Goal: Task Accomplishment & Management: Manage account settings

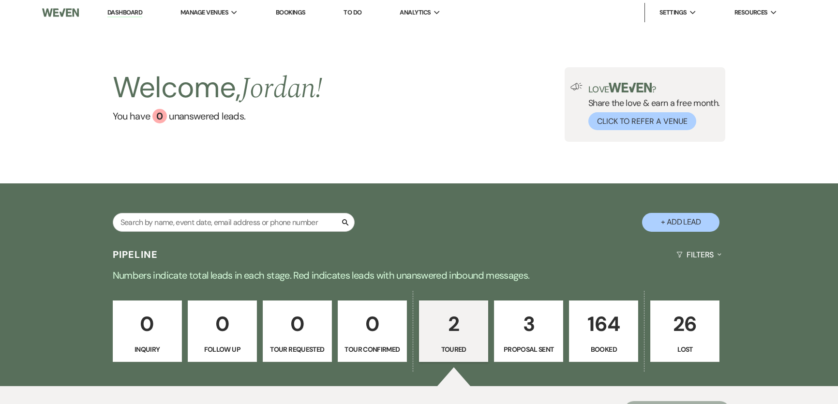
select select "5"
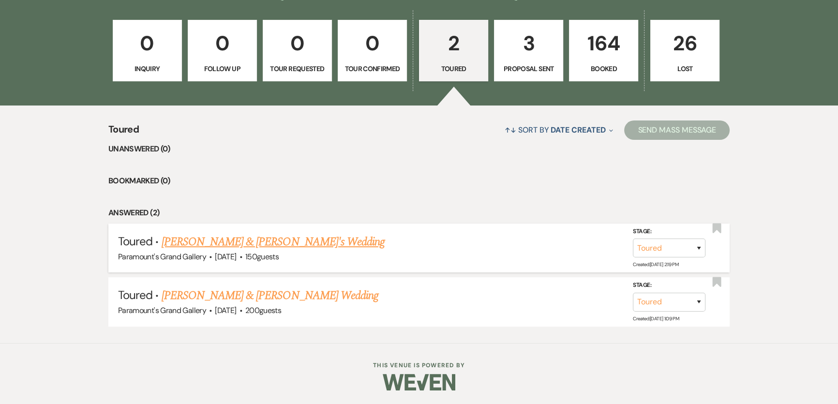
click at [219, 239] on link "[PERSON_NAME] & [PERSON_NAME]'s Wedding" at bounding box center [274, 241] width 224 height 17
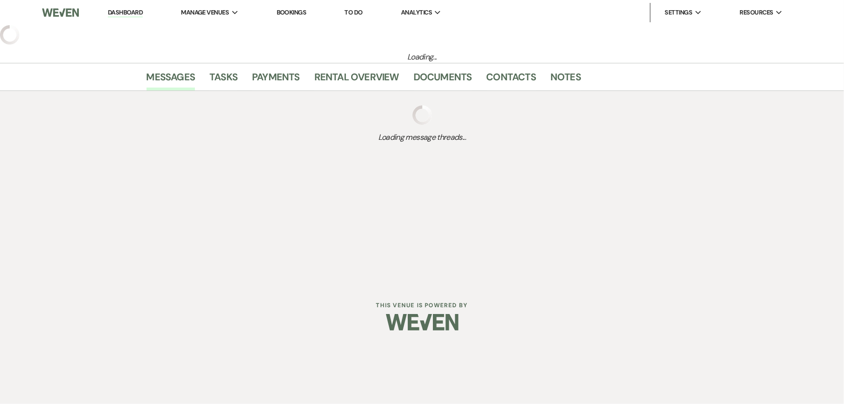
select select "5"
select select "3"
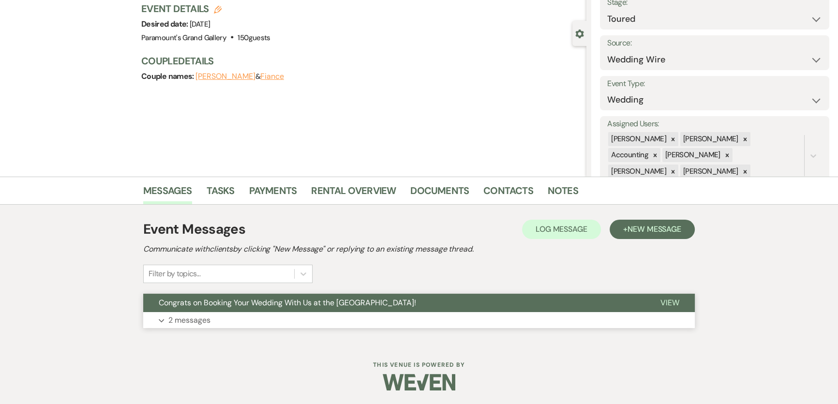
click at [224, 319] on button "Expand 2 messages" at bounding box center [419, 320] width 552 height 16
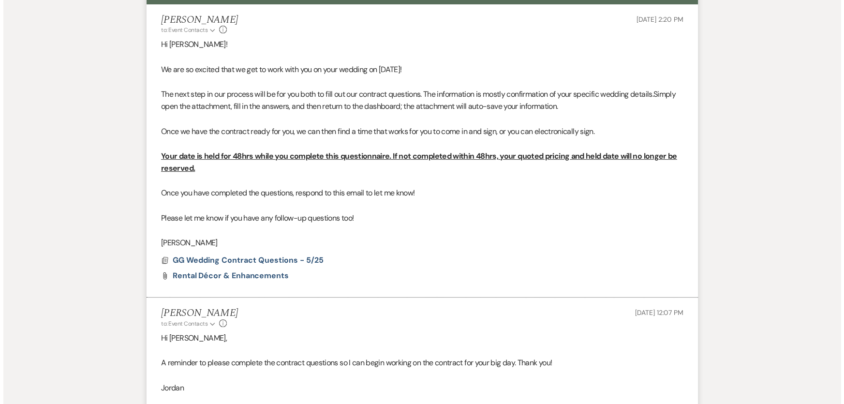
scroll to position [594, 0]
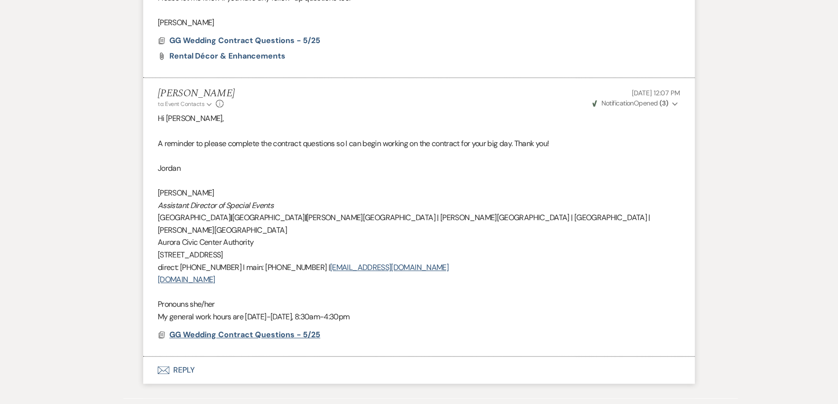
click at [211, 330] on span "GG Wedding Contract Questions - 5/25" at bounding box center [244, 335] width 151 height 10
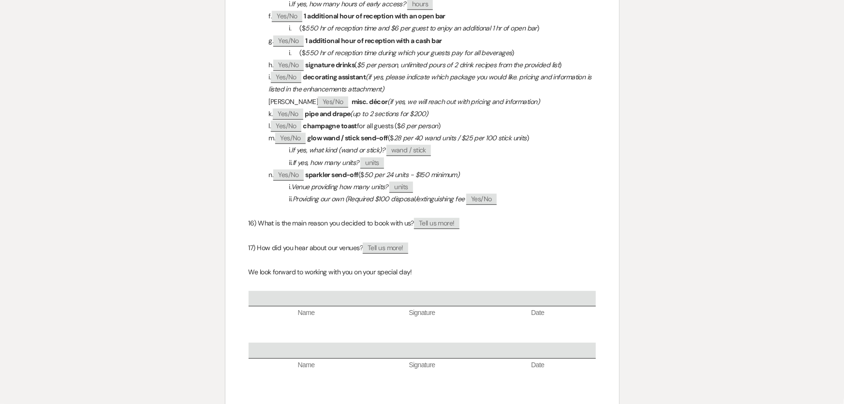
scroll to position [1298, 0]
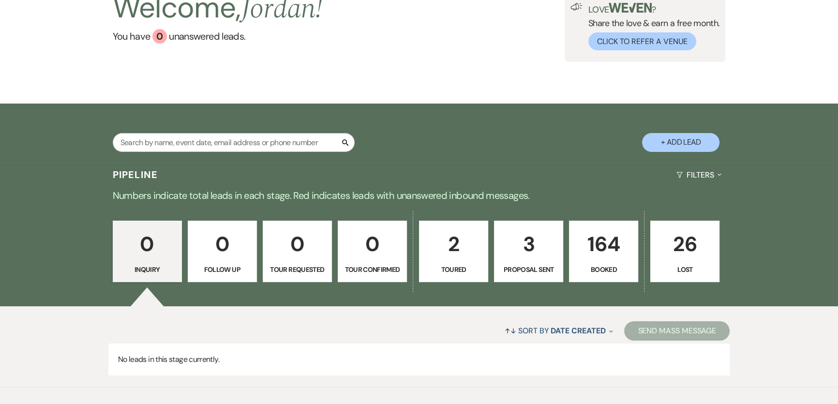
scroll to position [125, 0]
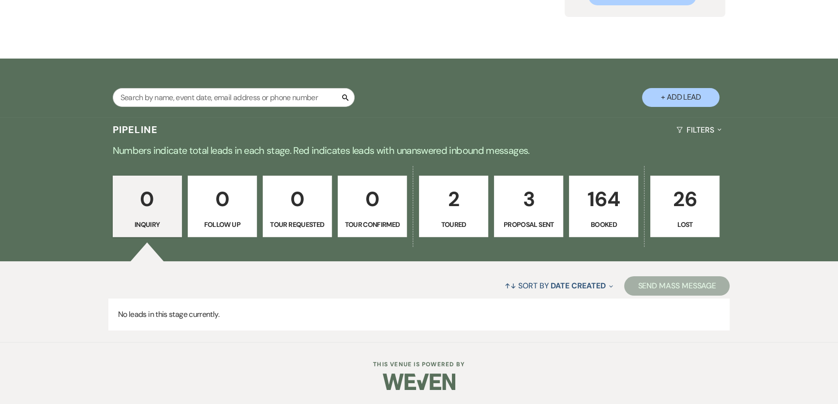
click at [450, 213] on p "2" at bounding box center [453, 199] width 57 height 32
select select "5"
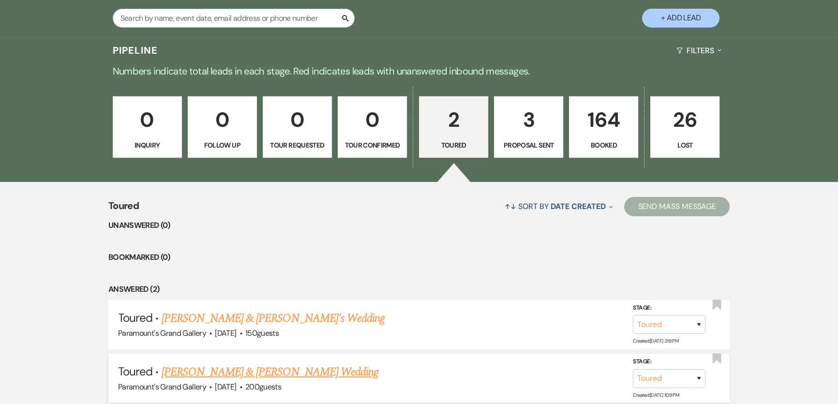
scroll to position [281, 0]
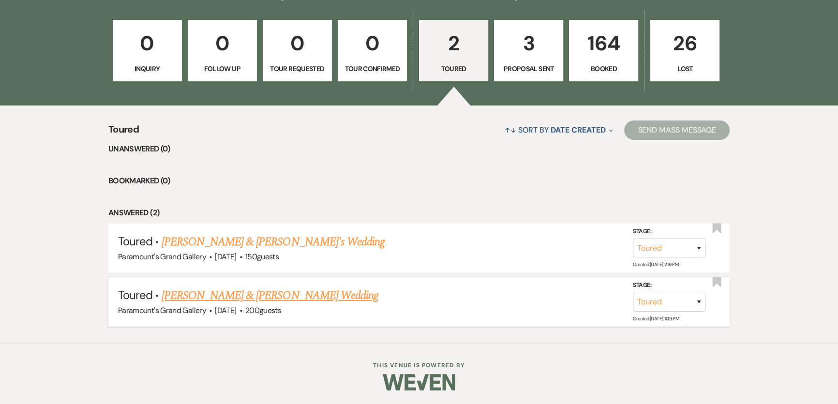
click at [243, 298] on link "[PERSON_NAME] & [PERSON_NAME] Wedding" at bounding box center [270, 295] width 217 height 17
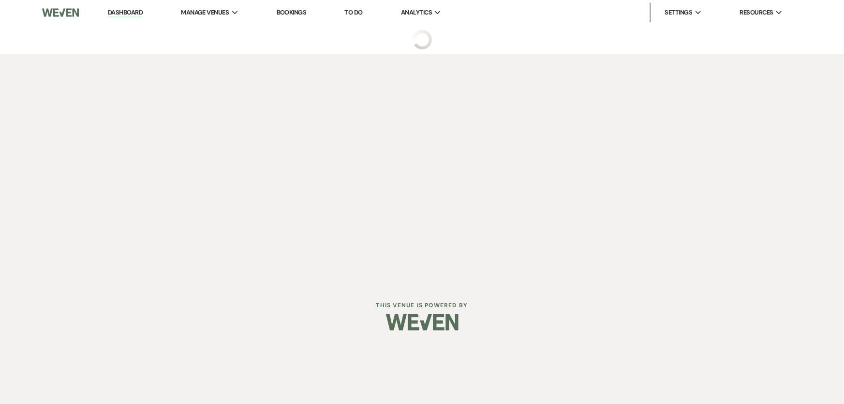
select select "5"
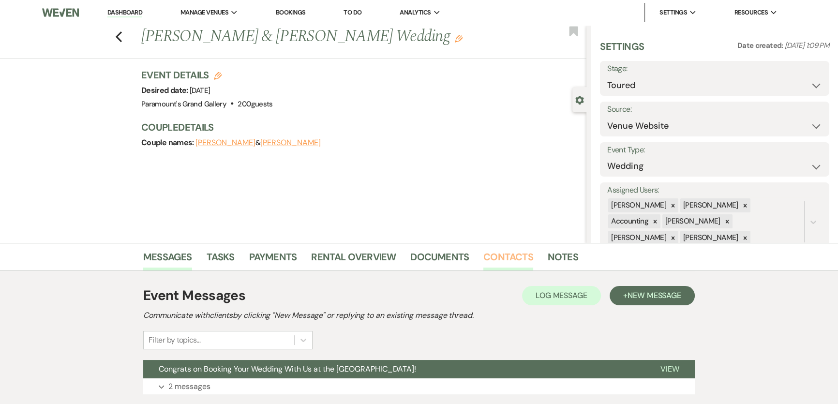
click at [511, 253] on link "Contacts" at bounding box center [508, 259] width 50 height 21
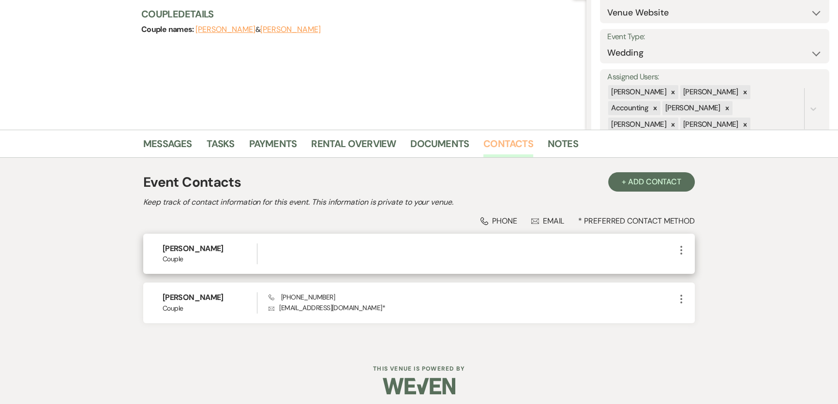
scroll to position [117, 0]
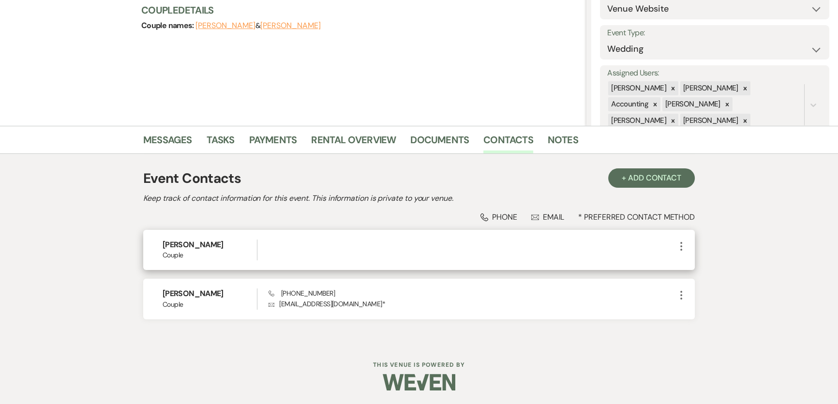
click at [683, 245] on icon "More" at bounding box center [682, 246] width 12 height 12
click at [692, 262] on use "button" at bounding box center [691, 264] width 7 height 7
select select "1"
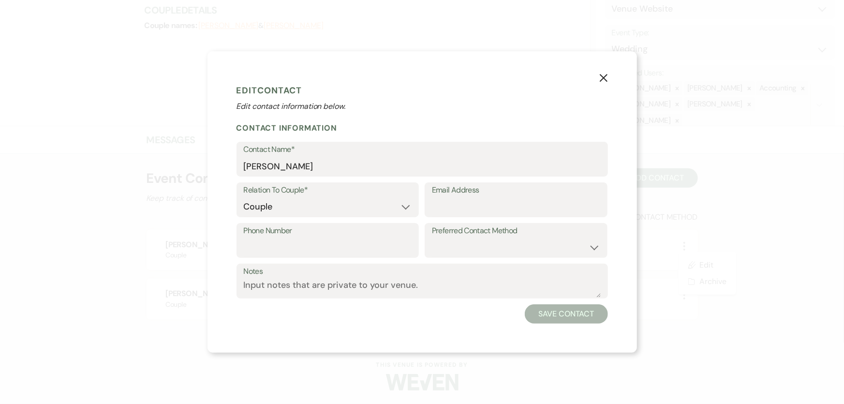
click at [610, 76] on button "X" at bounding box center [604, 77] width 15 height 17
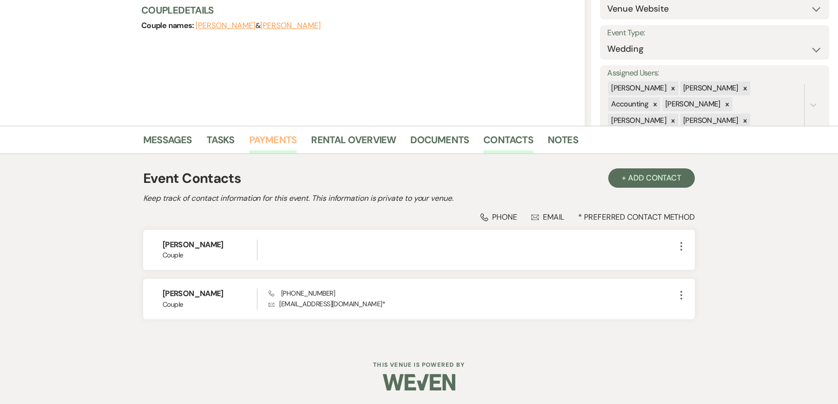
click at [269, 142] on link "Payments" at bounding box center [273, 142] width 48 height 21
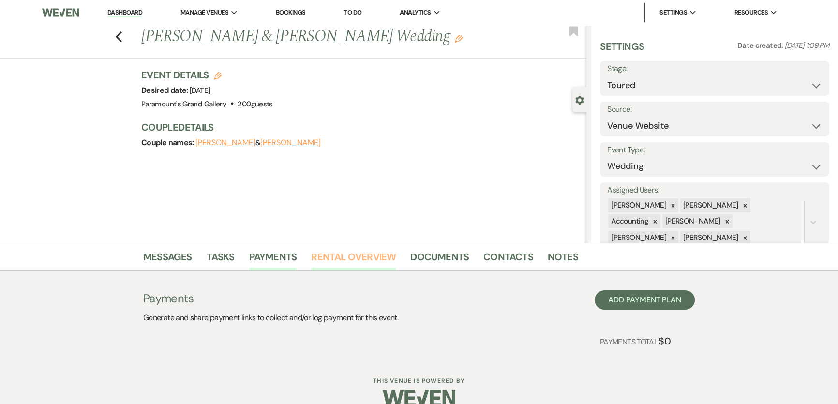
click at [352, 255] on link "Rental Overview" at bounding box center [353, 259] width 85 height 21
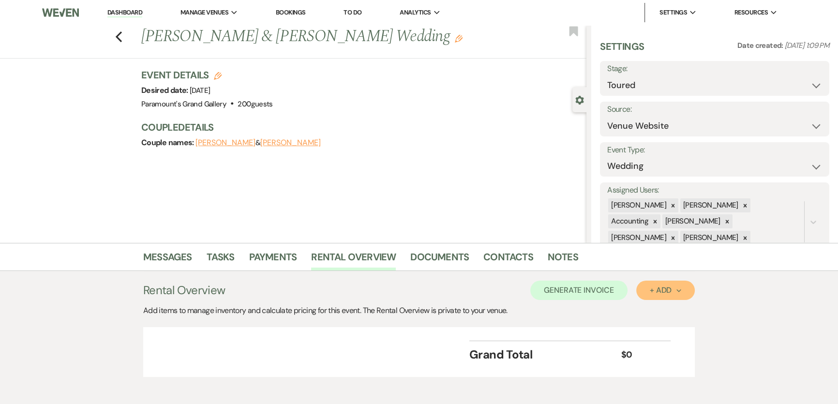
click at [663, 295] on button "+ Add Next" at bounding box center [665, 290] width 59 height 19
click at [670, 308] on button "Item" at bounding box center [660, 312] width 49 height 15
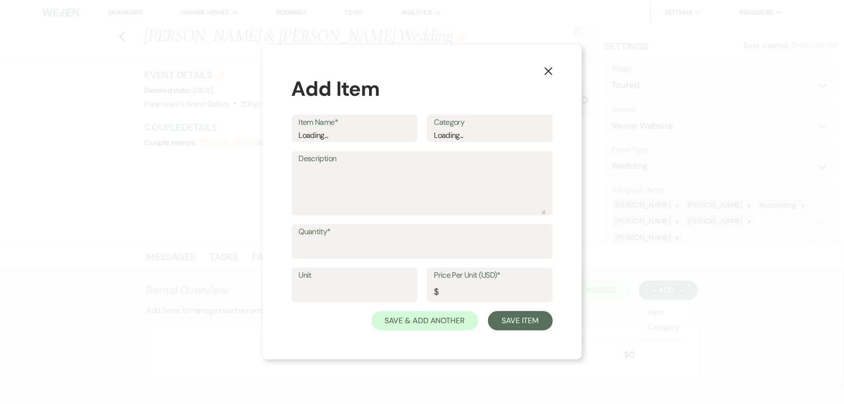
click at [360, 131] on div "Loading..." at bounding box center [354, 136] width 111 height 12
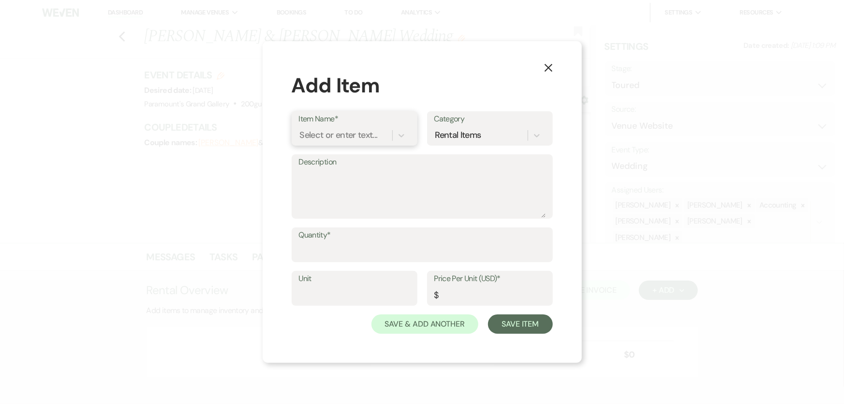
drag, startPoint x: 360, startPoint y: 131, endPoint x: 359, endPoint y: 138, distance: 6.8
click at [359, 138] on div "Select or enter text..." at bounding box center [339, 135] width 78 height 13
type input "rental"
click at [365, 248] on input "Quantity*" at bounding box center [422, 252] width 247 height 19
click at [359, 134] on div "Select or enter text..." at bounding box center [339, 135] width 78 height 13
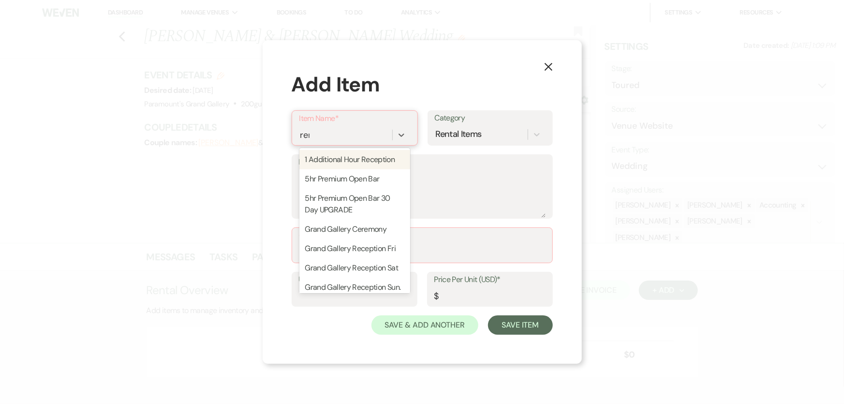
type input "rent"
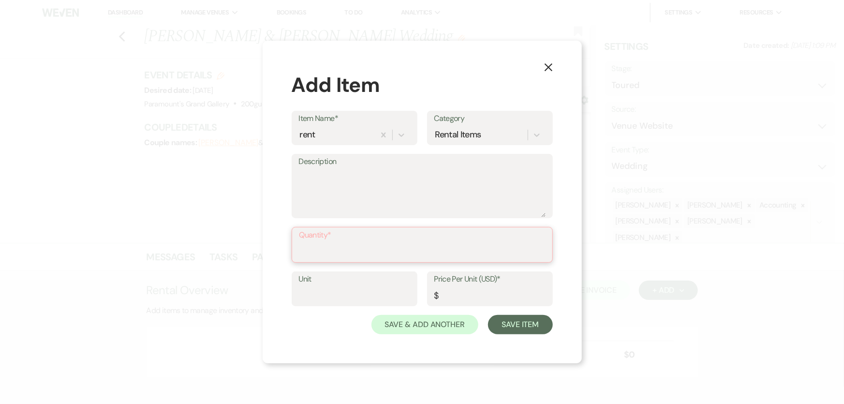
click at [377, 251] on input "Quantity*" at bounding box center [423, 251] width 246 height 19
type input "1"
click at [464, 289] on input "Price Per Unit (USD)*" at bounding box center [490, 295] width 111 height 19
click at [491, 300] on input "Price Per Unit (USD)*" at bounding box center [490, 295] width 111 height 19
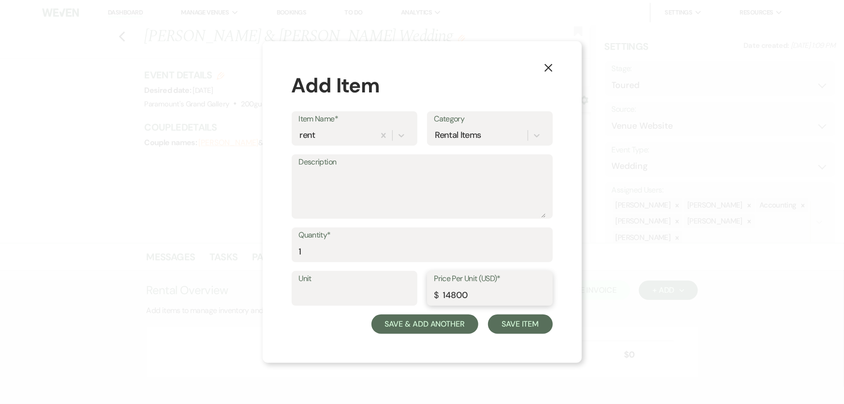
type input "14800"
click at [435, 328] on button "Save & Add Another" at bounding box center [425, 324] width 107 height 19
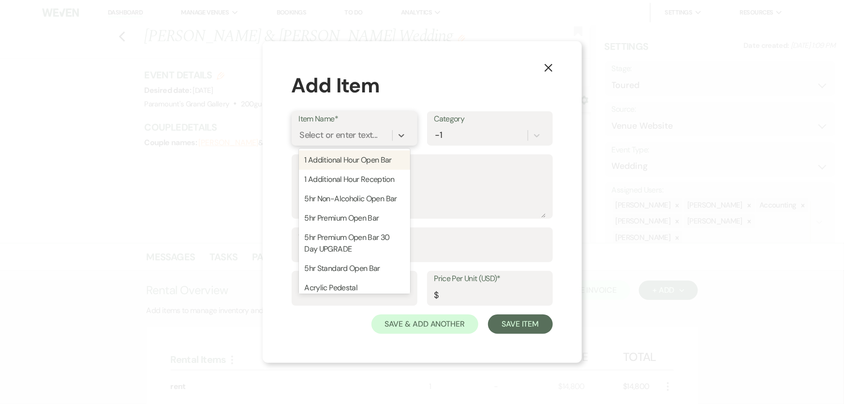
click at [328, 135] on div "Select or enter text..." at bounding box center [339, 135] width 78 height 13
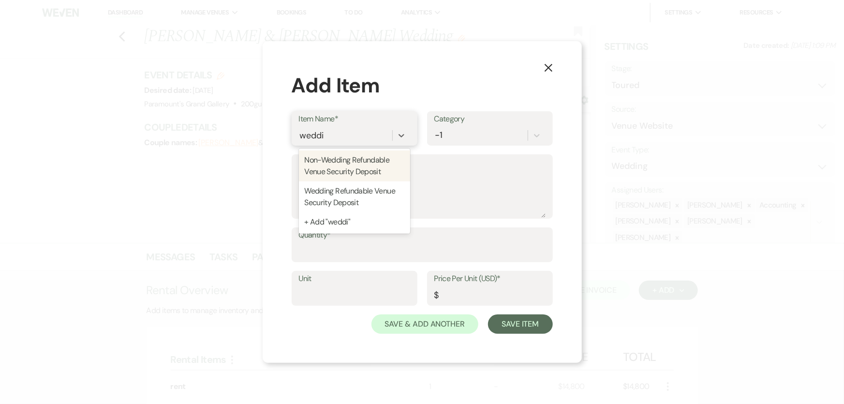
type input "weddin"
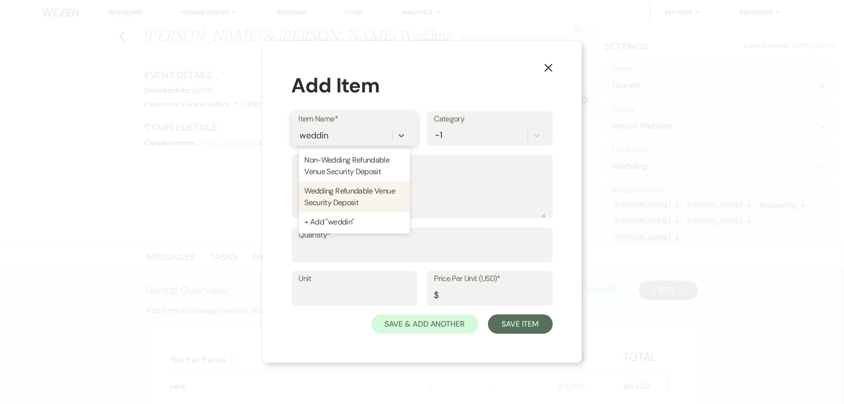
click at [377, 196] on div "Wedding Refundable Venue Security Deposit" at bounding box center [354, 196] width 111 height 31
type input "500"
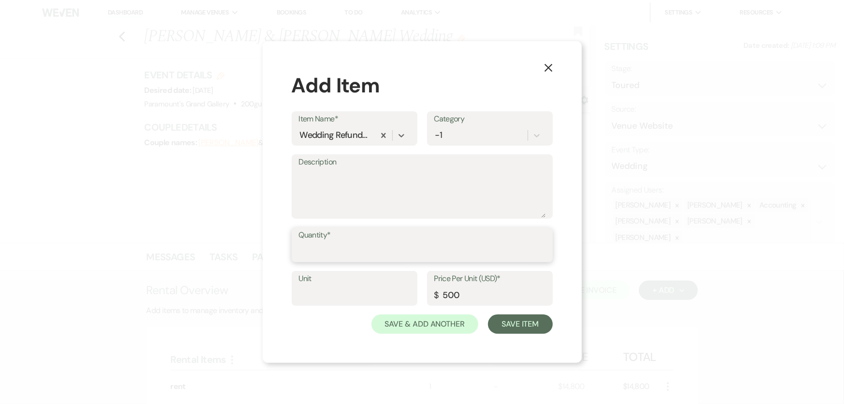
click at [393, 245] on input "Quantity*" at bounding box center [422, 251] width 247 height 19
type input "1"
click at [450, 330] on button "Save & Add Another" at bounding box center [425, 324] width 107 height 19
click at [364, 132] on div "Select or enter text..." at bounding box center [339, 135] width 78 height 13
type input "stripe"
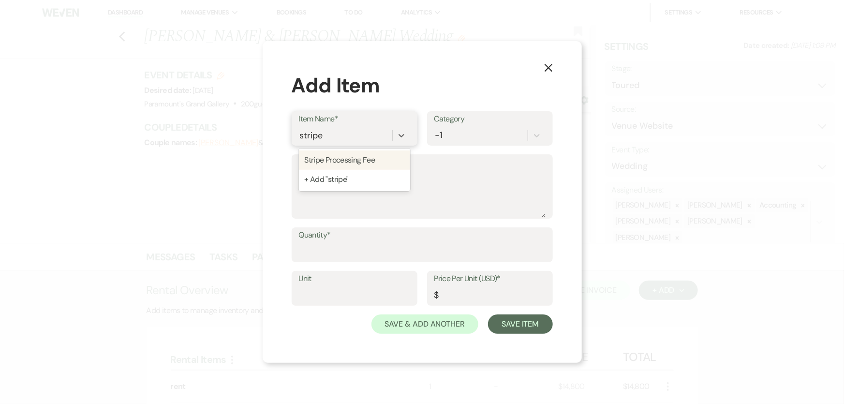
click at [323, 162] on div "Stripe Processing Fee" at bounding box center [354, 159] width 111 height 19
type textarea "2.95% of the total due + $0.30 for each transaction"
type input "0"
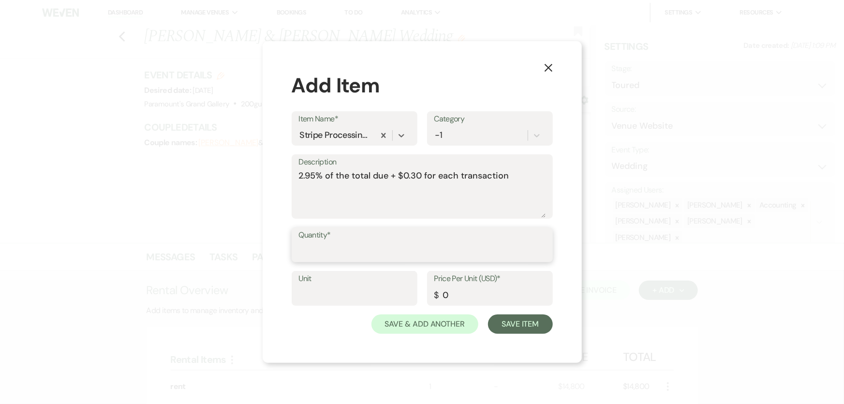
click at [338, 254] on input "Quantity*" at bounding box center [422, 251] width 247 height 19
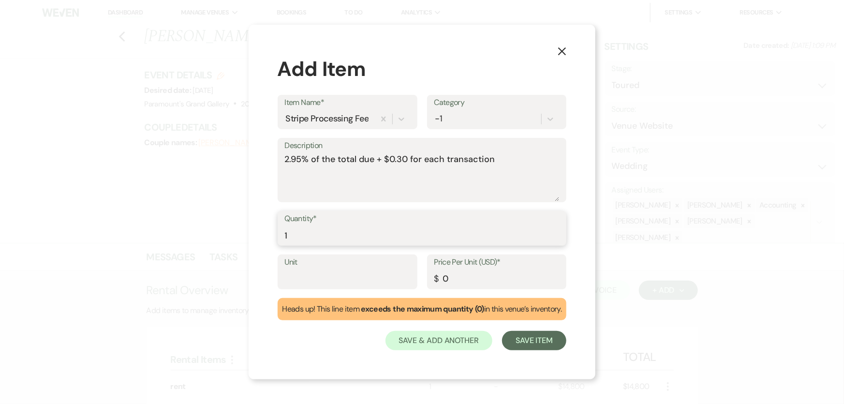
type input "1"
drag, startPoint x: 492, startPoint y: 278, endPoint x: 397, endPoint y: 275, distance: 94.9
click at [397, 275] on div "Unit Price Per Unit (USD)* $ 0" at bounding box center [422, 277] width 289 height 44
type input "59.30"
click at [430, 337] on button "Save & Add Another" at bounding box center [439, 340] width 107 height 19
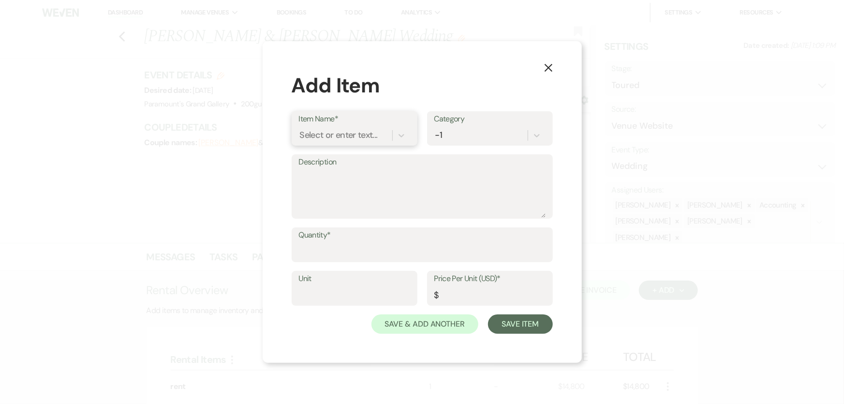
click at [344, 138] on div "Select or enter text..." at bounding box center [339, 135] width 78 height 13
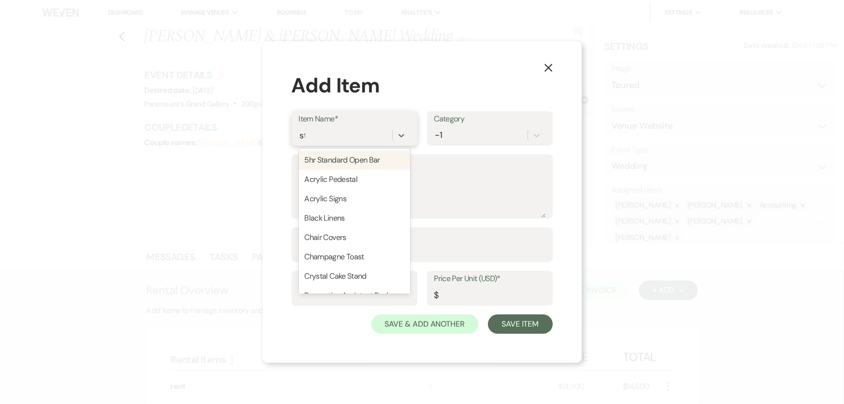
type input "str"
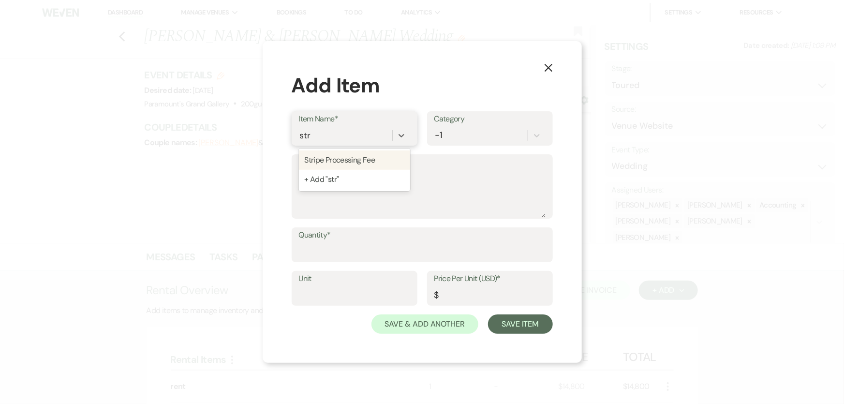
click at [335, 157] on div "Stripe Processing Fee" at bounding box center [354, 159] width 111 height 19
type textarea "2.95% of the total due + $0.30 for each transaction"
type input "0"
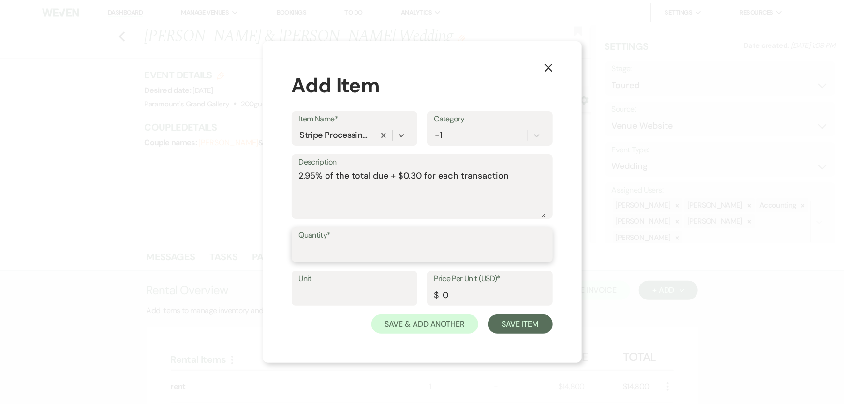
click at [346, 247] on input "Quantity*" at bounding box center [422, 251] width 247 height 19
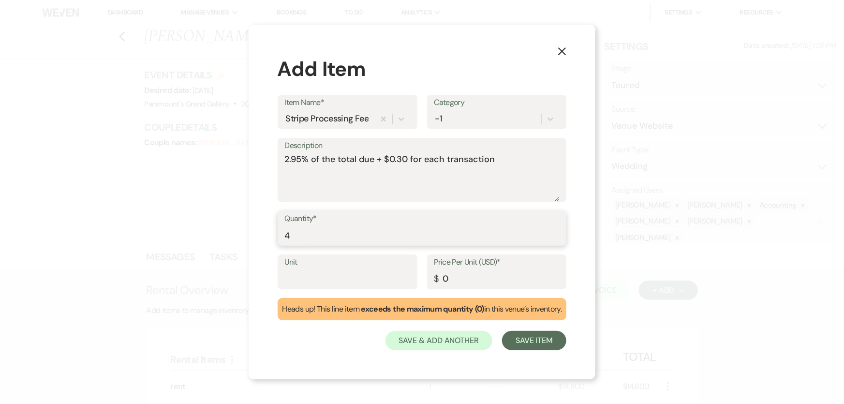
type input "4"
drag, startPoint x: 475, startPoint y: 276, endPoint x: 390, endPoint y: 277, distance: 84.7
click at [390, 277] on div "Unit Price Per Unit (USD)* $ 0" at bounding box center [422, 277] width 289 height 44
type input "98.39"
click at [531, 341] on button "Save Item" at bounding box center [534, 340] width 64 height 19
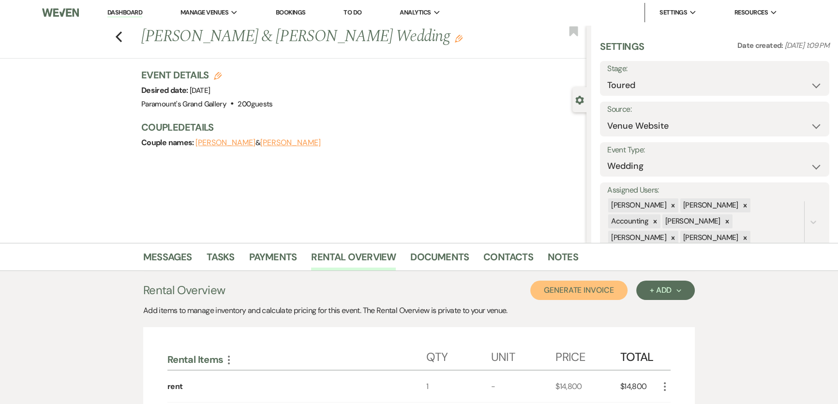
click at [578, 297] on button "Generate Invoice" at bounding box center [578, 290] width 97 height 19
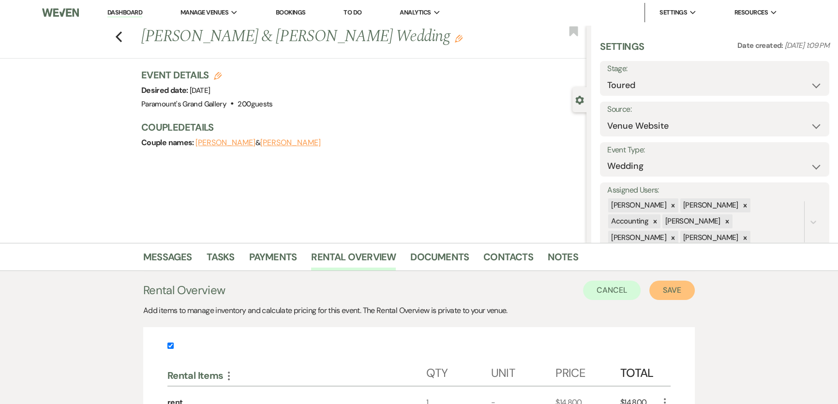
click at [679, 287] on button "Save" at bounding box center [671, 290] width 45 height 19
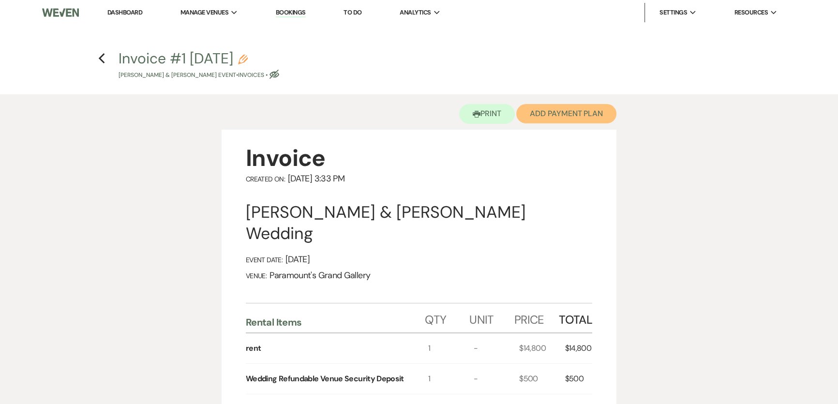
click at [565, 109] on button "Add Payment Plan" at bounding box center [566, 113] width 100 height 19
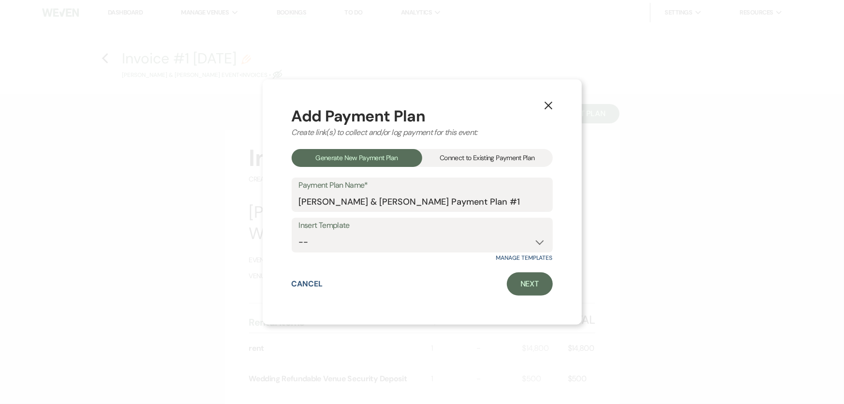
click at [465, 155] on div "Connect to Existing Payment Plan" at bounding box center [487, 158] width 131 height 18
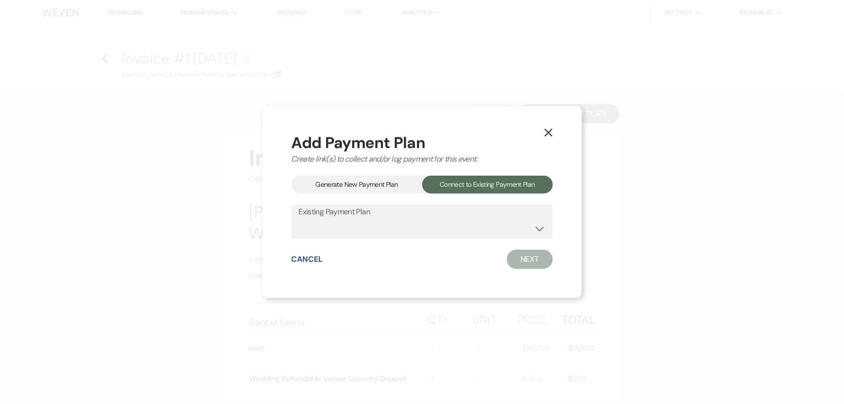
click at [375, 180] on div "Generate New Payment Plan" at bounding box center [357, 185] width 131 height 18
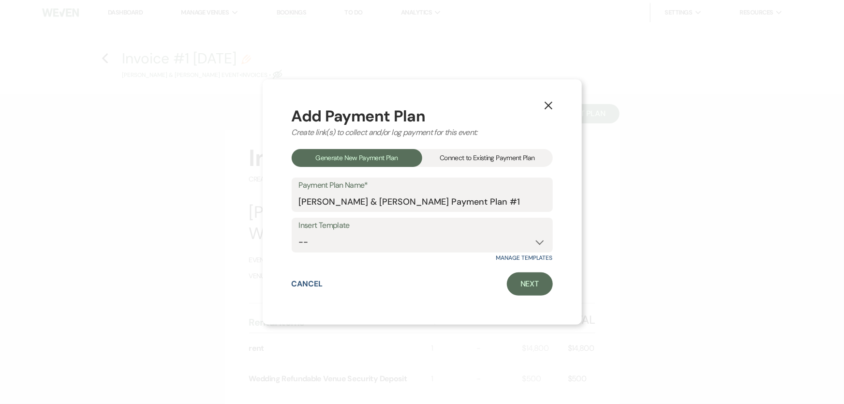
click at [464, 231] on label "Insert Template" at bounding box center [422, 226] width 247 height 14
click at [435, 244] on select "-- Grand Gallery Wedding Payment Schedule" at bounding box center [422, 242] width 247 height 19
select select "414"
click at [299, 233] on select "-- Grand Gallery Wedding Payment Schedule" at bounding box center [422, 242] width 247 height 19
click at [521, 291] on link "Next" at bounding box center [530, 283] width 46 height 23
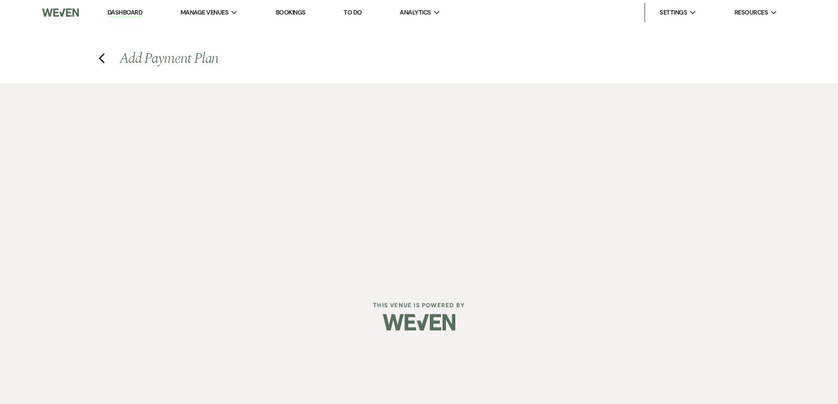
select select "27620"
select select "2"
select select "flat"
select select "true"
select select "client"
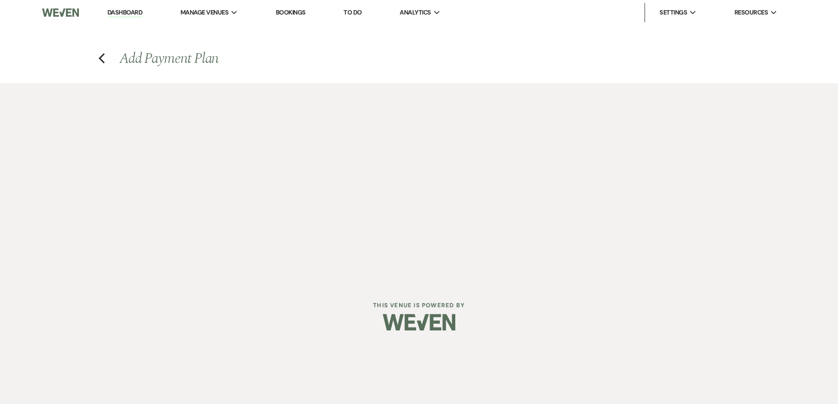
select select "weeks"
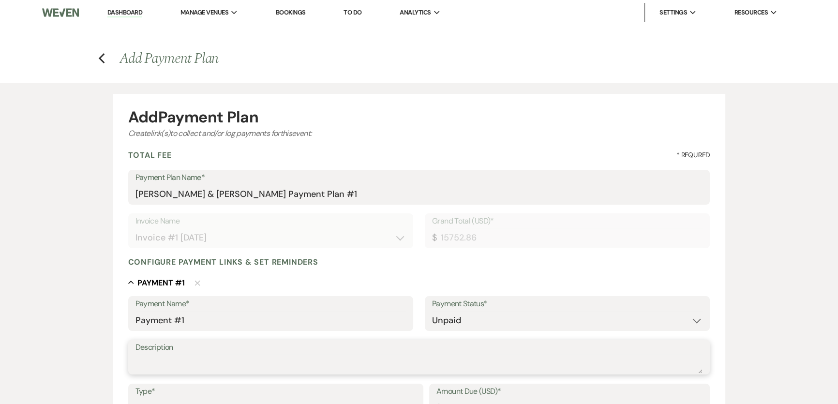
click at [188, 360] on textarea "Description" at bounding box center [419, 363] width 568 height 19
click at [213, 356] on textarea "L26" at bounding box center [419, 363] width 568 height 19
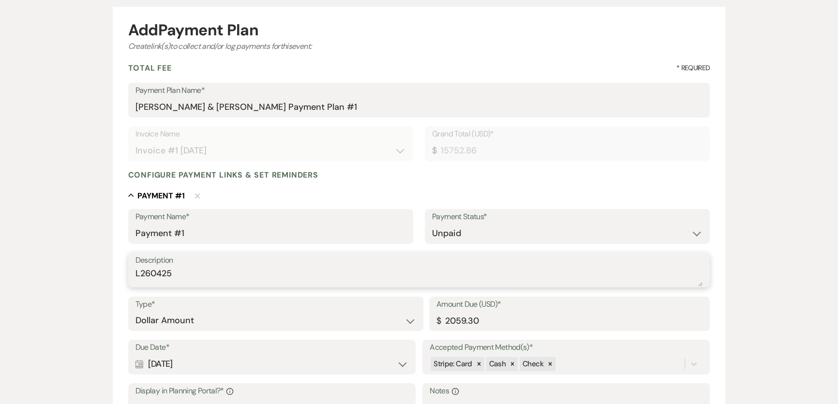
scroll to position [88, 0]
drag, startPoint x: 158, startPoint y: 274, endPoint x: 79, endPoint y: 269, distance: 79.0
click at [79, 269] on div "Add Payment Plan Create link(s) to collect and/or log payments for this event: …" at bounding box center [419, 330] width 697 height 668
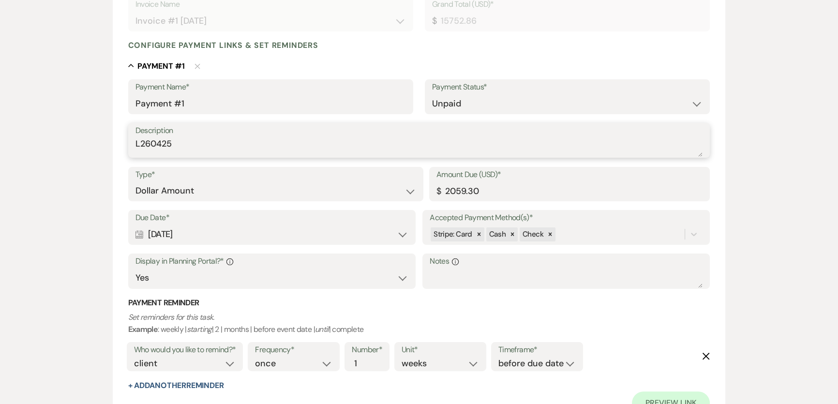
scroll to position [220, 0]
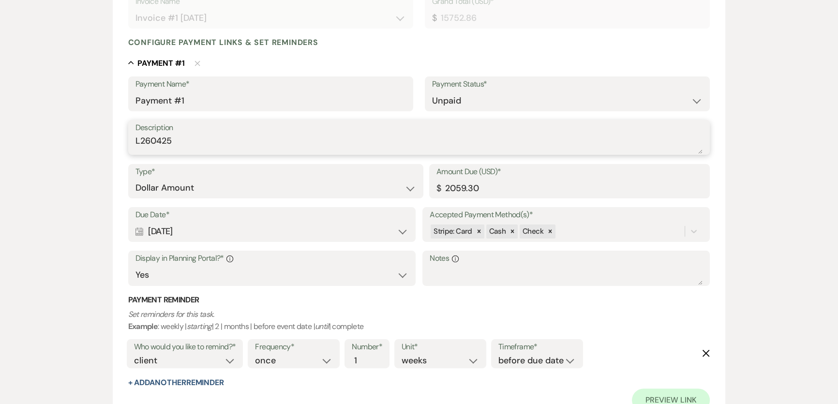
type textarea "L260425"
click at [214, 237] on div "Calendar [DATE] Expand" at bounding box center [271, 231] width 273 height 19
select select "week"
select select "afterTodaysDate"
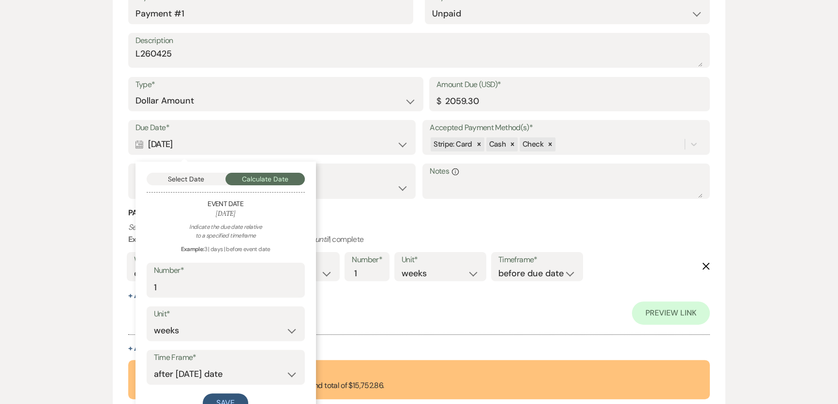
scroll to position [308, 0]
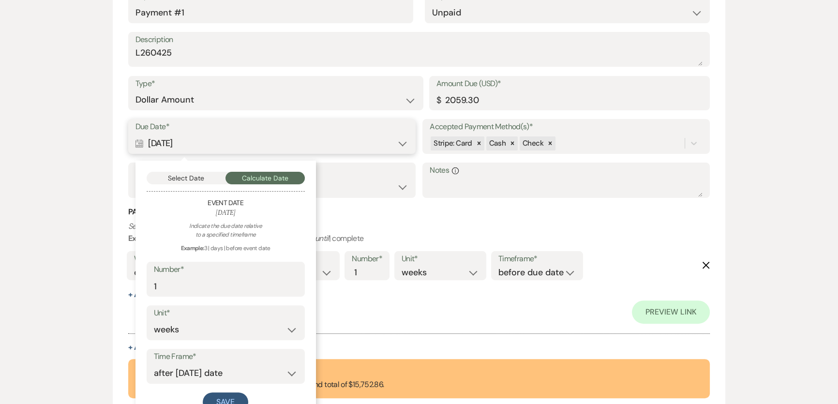
drag, startPoint x: 189, startPoint y: 173, endPoint x: 190, endPoint y: 178, distance: 5.5
click at [189, 172] on button "Select Date" at bounding box center [186, 178] width 79 height 13
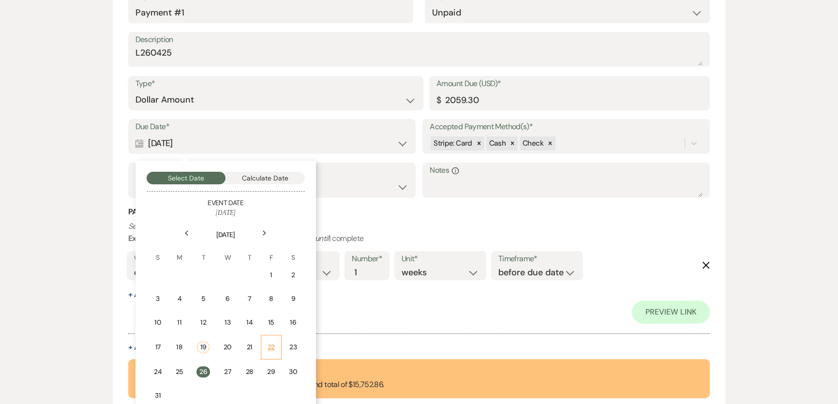
click at [278, 351] on td "22" at bounding box center [271, 347] width 21 height 25
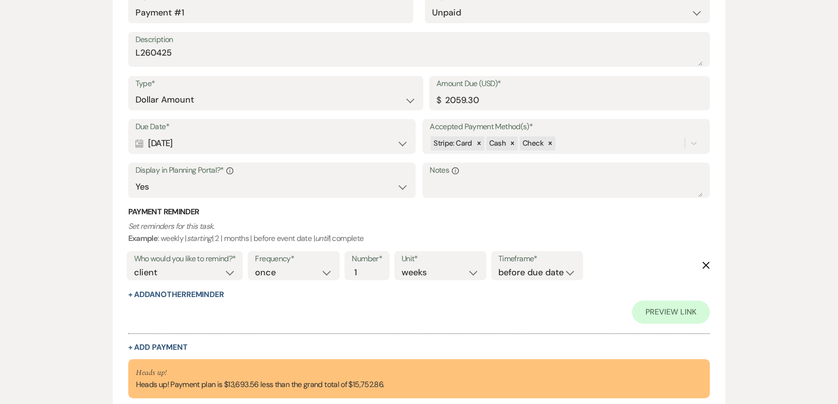
click at [420, 217] on div "Payment Reminder Set reminders for this task. Example : weekly | starting | 2 |…" at bounding box center [419, 253] width 582 height 93
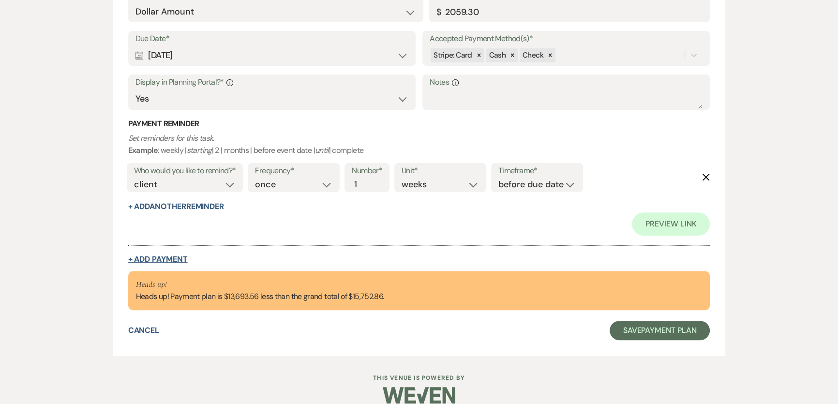
click at [163, 258] on button "+ Add Payment" at bounding box center [158, 259] width 60 height 8
select select "2"
select select "flat"
select select "false"
select select "client"
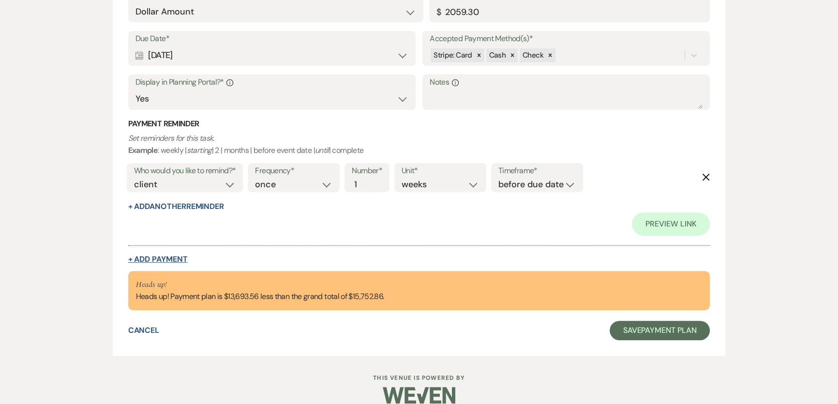
select select "weeks"
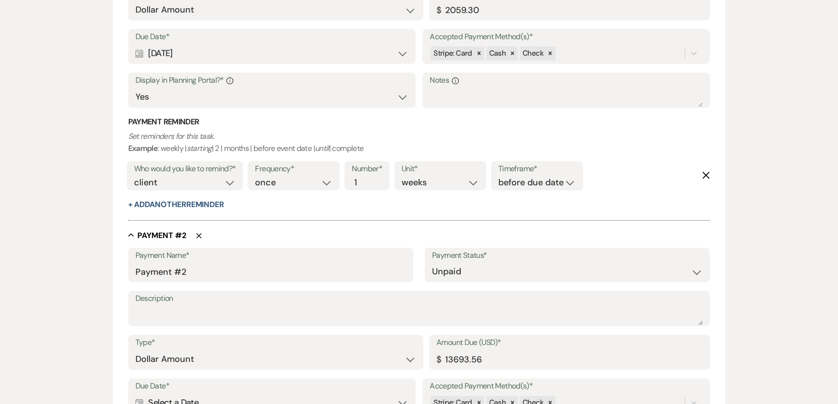
scroll to position [393, 0]
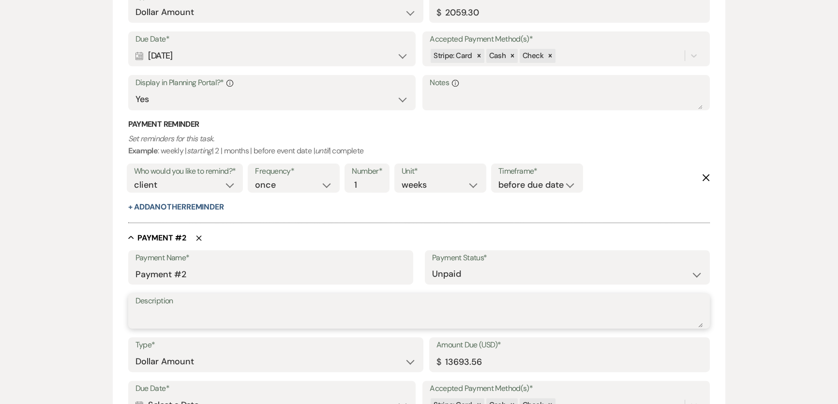
click at [176, 314] on textarea "Description" at bounding box center [419, 317] width 568 height 19
paste textarea "L260425"
type textarea "L260425"
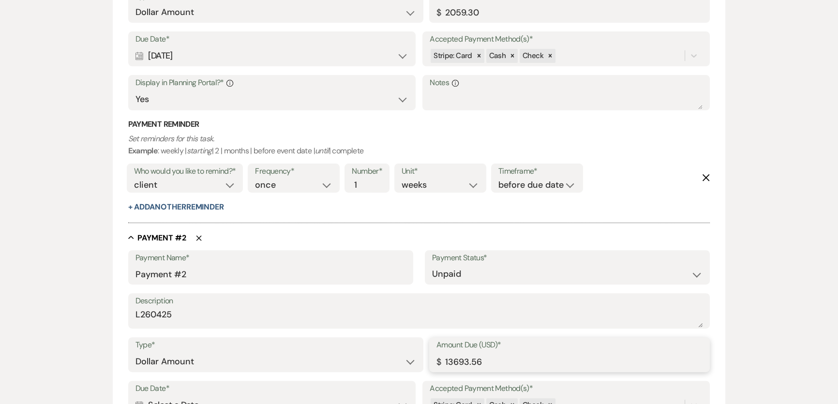
drag, startPoint x: 479, startPoint y: 361, endPoint x: 484, endPoint y: 359, distance: 5.2
click at [483, 360] on input "13693.56" at bounding box center [569, 361] width 266 height 19
drag, startPoint x: 487, startPoint y: 359, endPoint x: 426, endPoint y: 353, distance: 61.7
click at [431, 358] on div "Amount Due (USD)* $ 13693.56" at bounding box center [569, 354] width 281 height 35
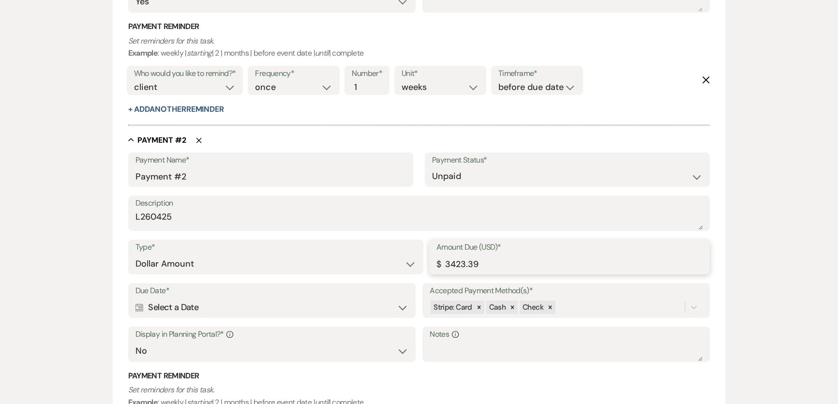
scroll to position [526, 0]
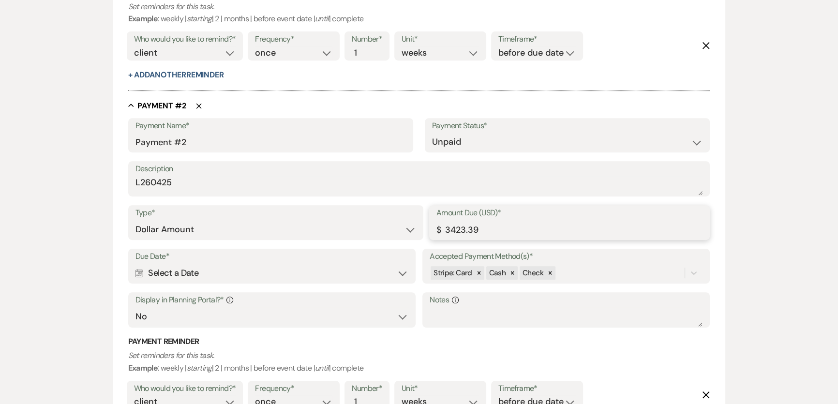
type input "3423.39"
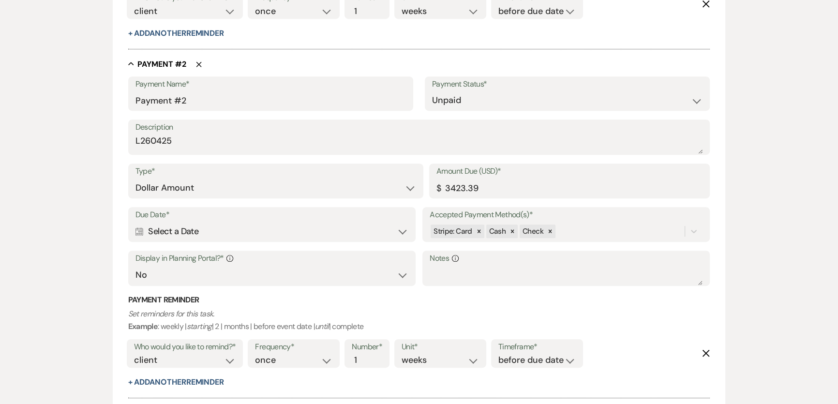
scroll to position [570, 0]
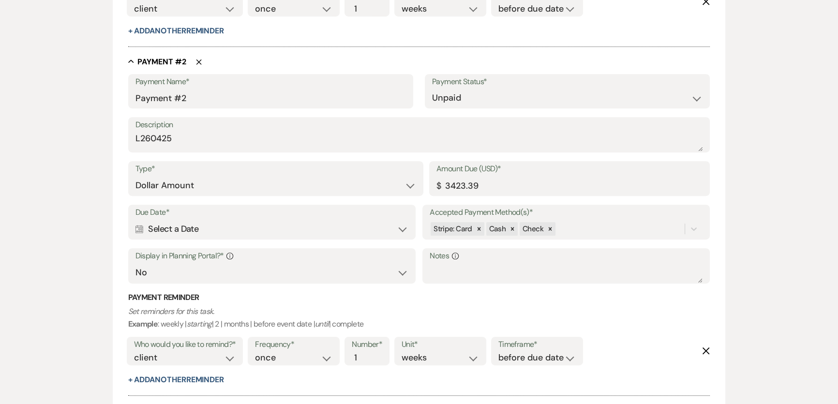
click at [185, 236] on div "Calendar Select a Date Expand" at bounding box center [271, 229] width 273 height 19
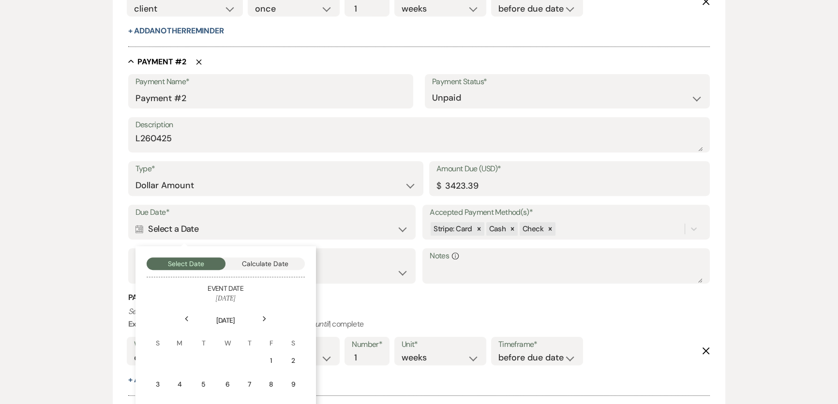
click at [263, 318] on icon "Next" at bounding box center [264, 319] width 5 height 6
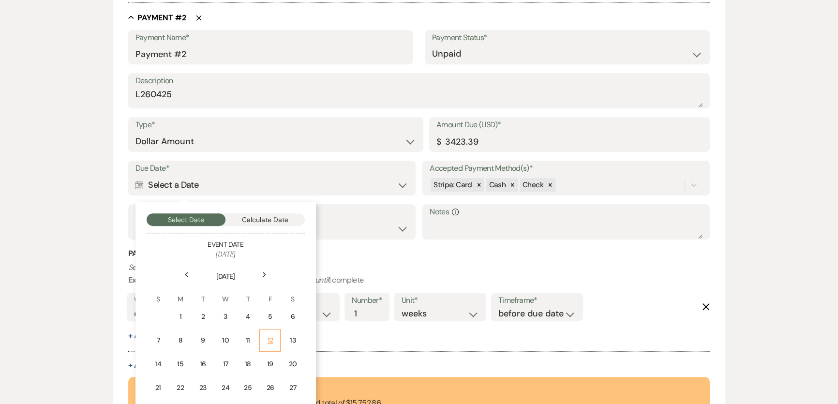
click at [272, 340] on div "12" at bounding box center [270, 340] width 9 height 10
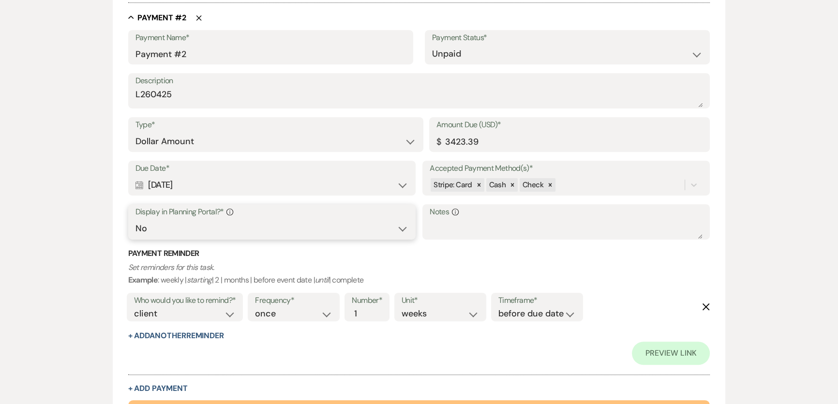
click at [210, 231] on select "Yes No" at bounding box center [271, 228] width 273 height 19
select select "true"
click at [135, 219] on select "Yes No" at bounding box center [271, 228] width 273 height 19
click at [162, 386] on button "+ Add Payment" at bounding box center [158, 389] width 60 height 8
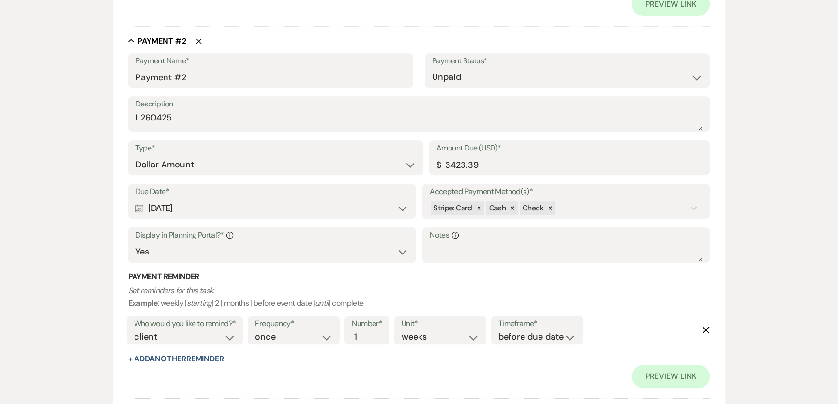
select select "2"
select select "flat"
select select "false"
select select "client"
select select "weeks"
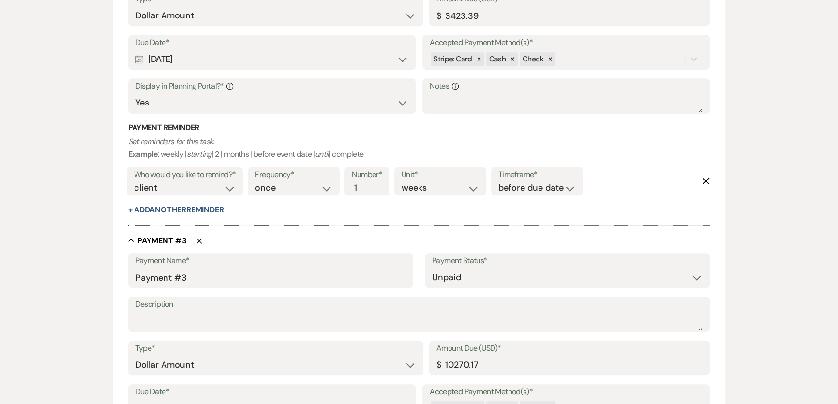
scroll to position [745, 0]
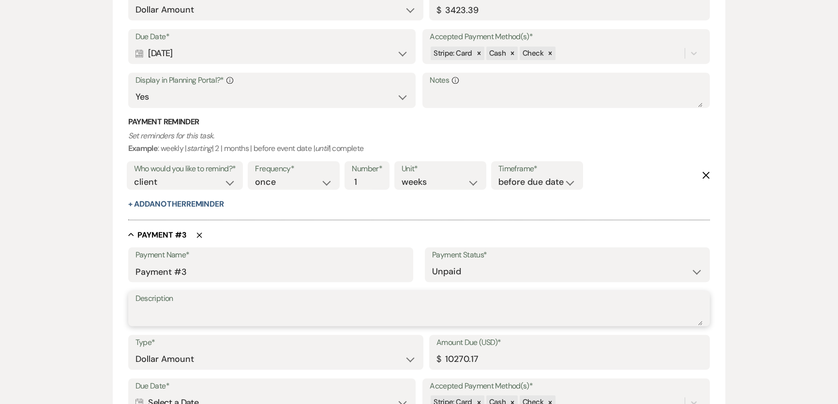
click at [188, 319] on textarea "Description" at bounding box center [419, 315] width 568 height 19
paste textarea "L260425"
type textarea "L260425"
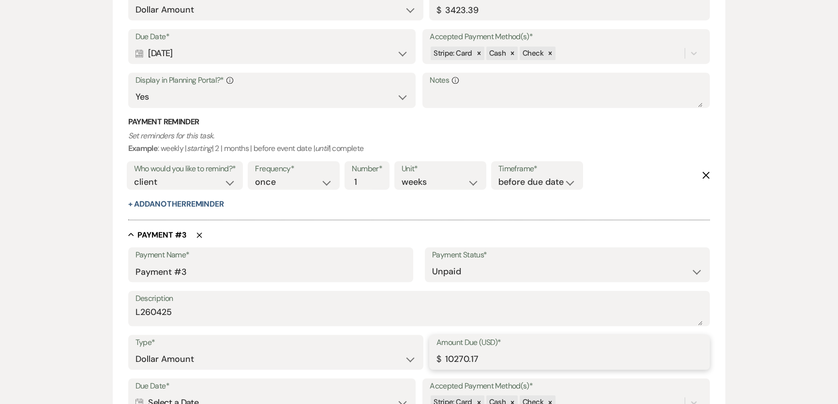
drag, startPoint x: 479, startPoint y: 358, endPoint x: 358, endPoint y: 351, distance: 120.7
click at [358, 352] on div "Type* Dollar Amount Percentage of Grand Total Amount Due (USD)* $ 10270.17" at bounding box center [419, 357] width 582 height 44
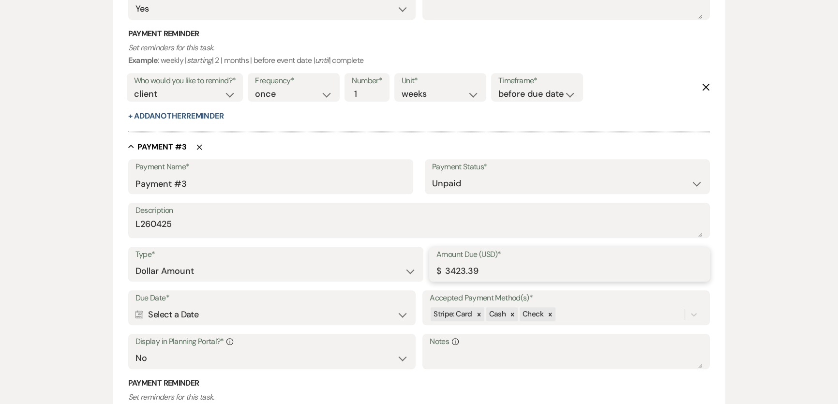
type input "3423.39"
click at [314, 313] on div "Calendar Select a Date Expand" at bounding box center [271, 314] width 273 height 19
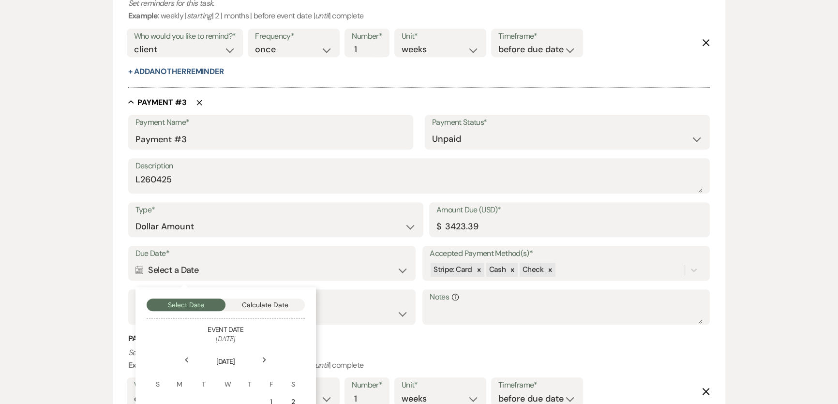
scroll to position [965, 0]
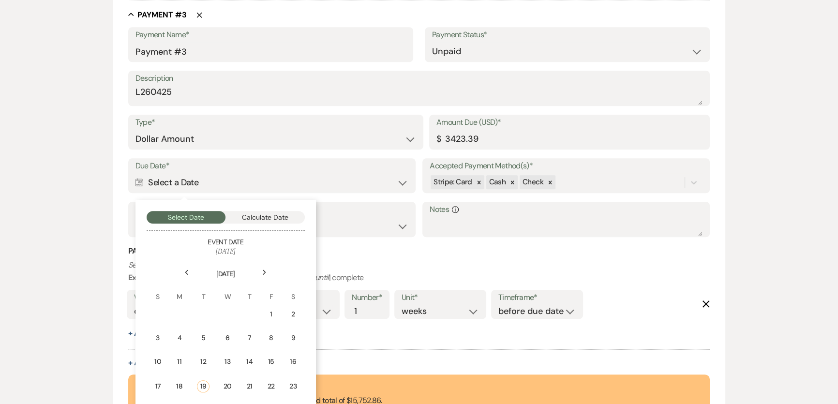
click at [264, 267] on div "Next" at bounding box center [264, 272] width 15 height 15
click at [271, 337] on div "10" at bounding box center [270, 338] width 9 height 10
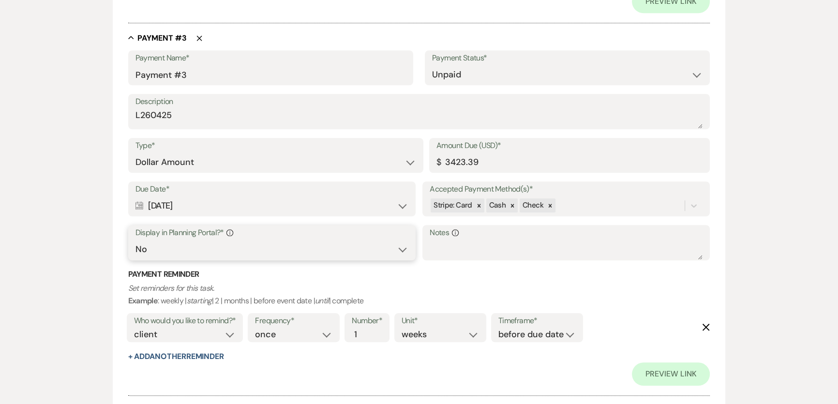
click at [170, 246] on select "Yes No" at bounding box center [271, 249] width 273 height 19
select select "true"
click at [135, 240] on select "Yes No" at bounding box center [271, 249] width 273 height 19
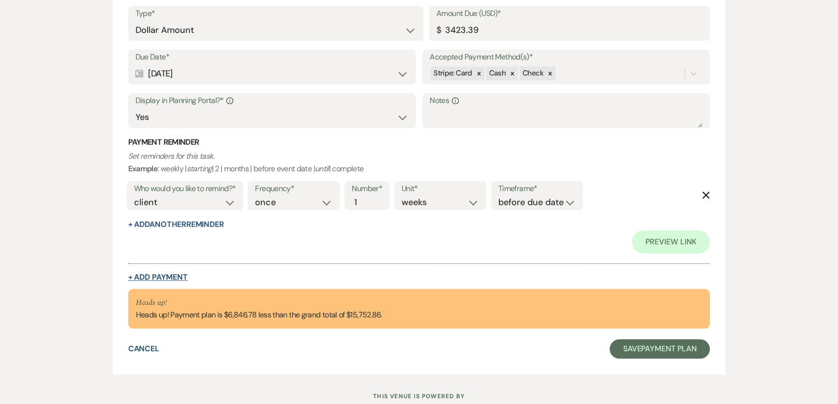
click at [162, 273] on button "+ Add Payment" at bounding box center [158, 277] width 60 height 8
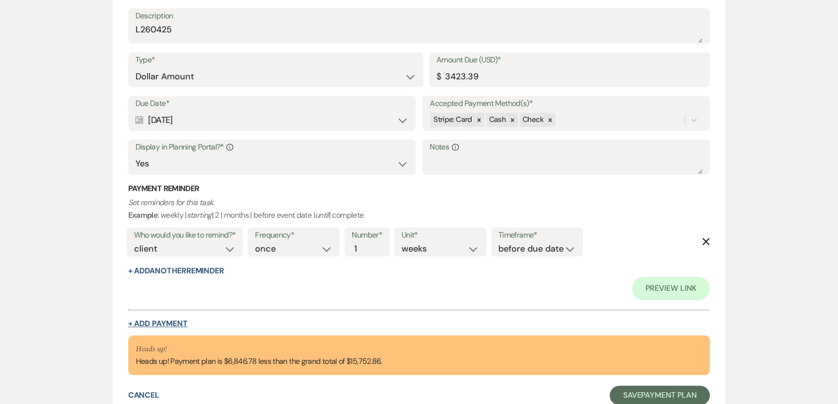
select select "2"
select select "flat"
select select "false"
select select "client"
select select "weeks"
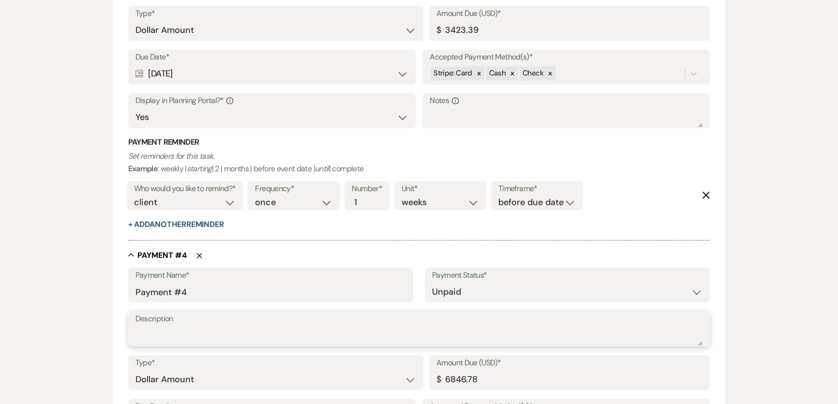
click at [193, 326] on textarea "Description" at bounding box center [419, 335] width 568 height 19
paste textarea "L260425"
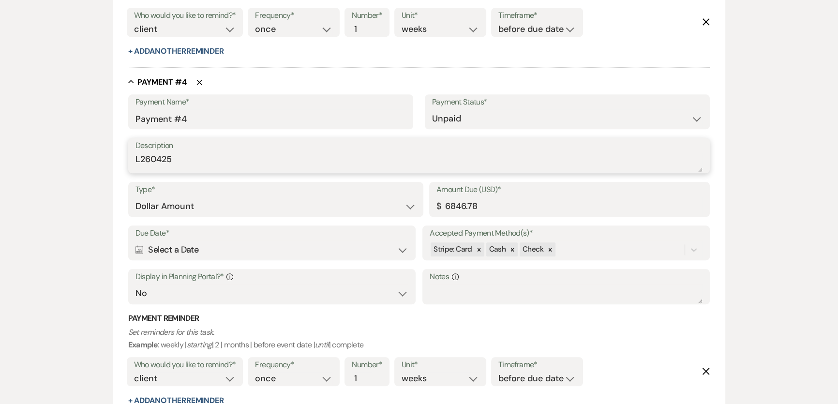
scroll to position [1250, 0]
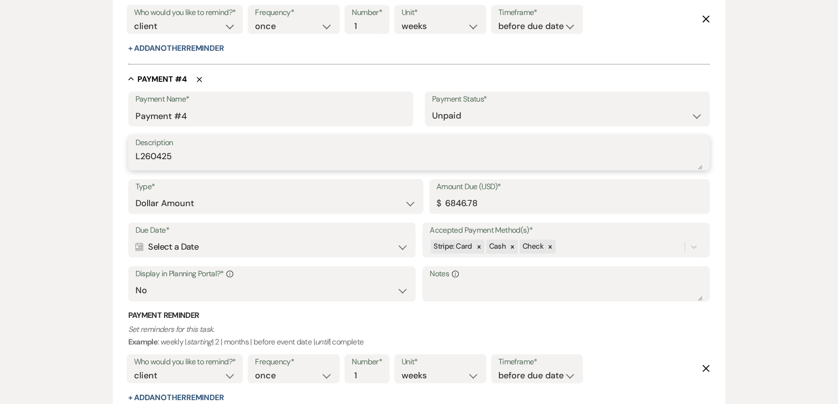
type textarea "L260425"
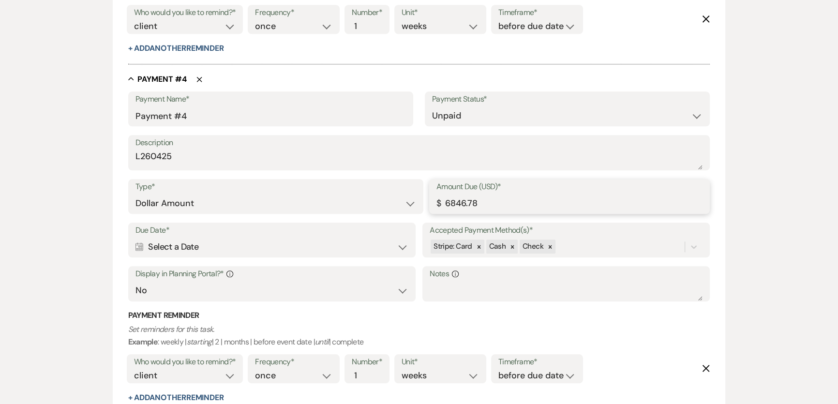
drag, startPoint x: 500, startPoint y: 202, endPoint x: 340, endPoint y: 208, distance: 160.3
click at [340, 208] on div "Type* Dollar Amount Percentage of Grand Total Amount Due (USD)* $ 6846.78" at bounding box center [419, 201] width 582 height 44
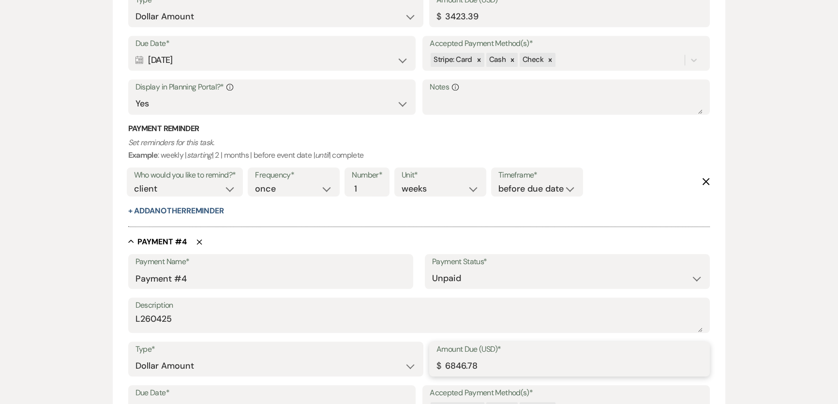
scroll to position [1074, 0]
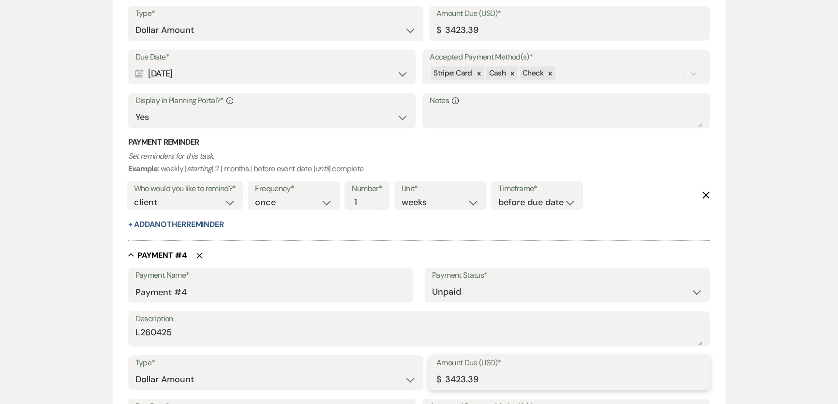
type input "3423.39"
click at [683, 230] on div at bounding box center [419, 235] width 582 height 10
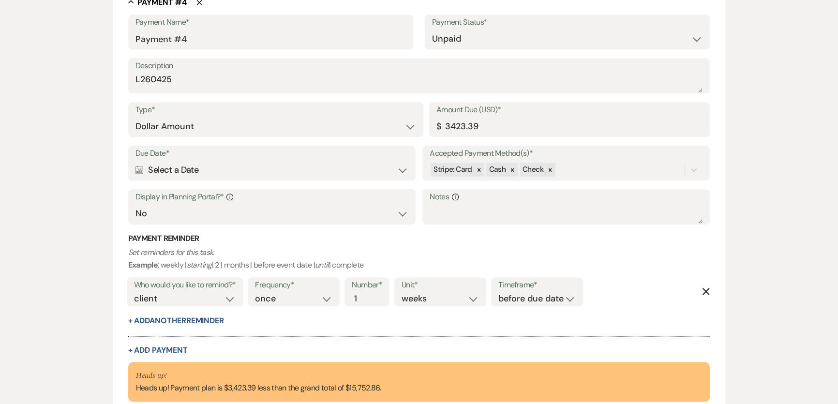
scroll to position [1382, 0]
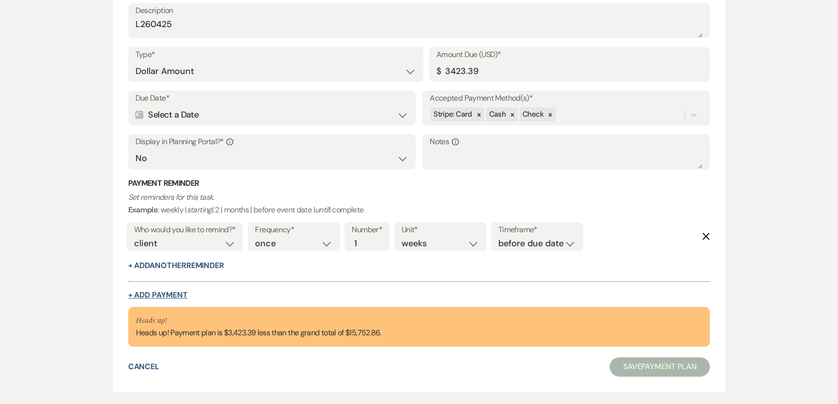
click at [161, 294] on button "+ Add Payment" at bounding box center [158, 295] width 60 height 8
select select "2"
select select "flat"
select select "false"
select select "client"
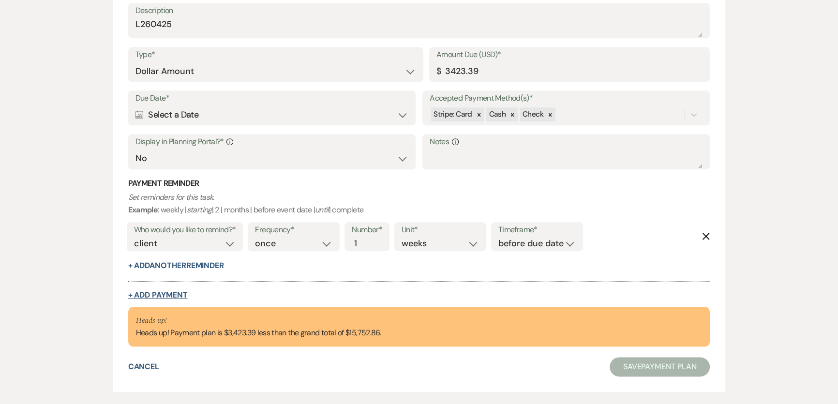
select select "weeks"
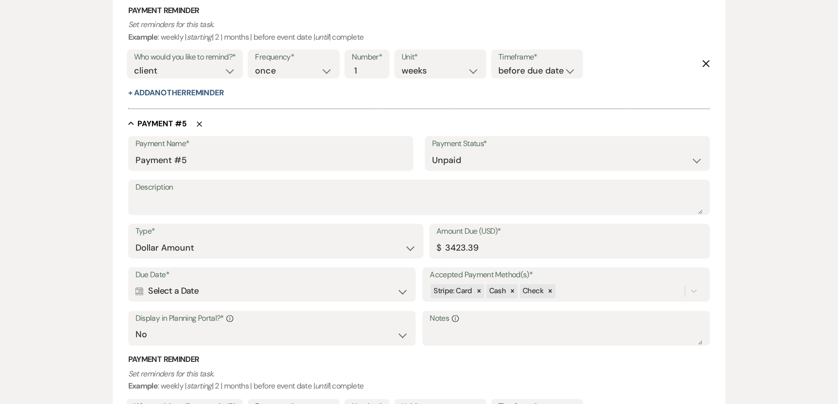
scroll to position [1558, 0]
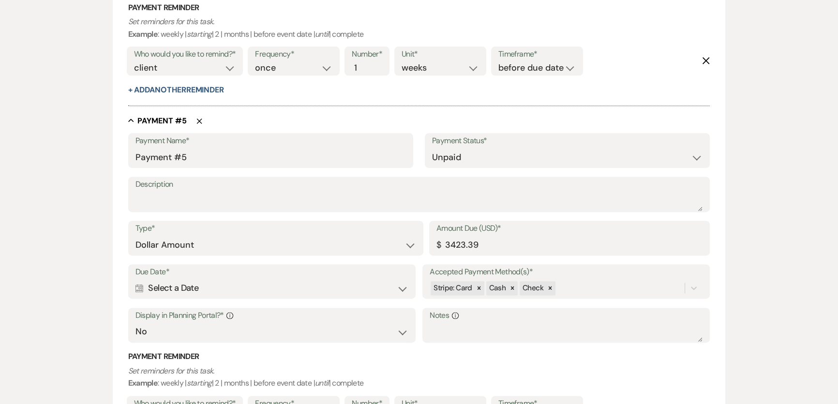
click at [342, 187] on label "Description" at bounding box center [419, 185] width 568 height 14
click at [342, 192] on textarea "Description" at bounding box center [419, 201] width 568 height 19
paste textarea "L260425"
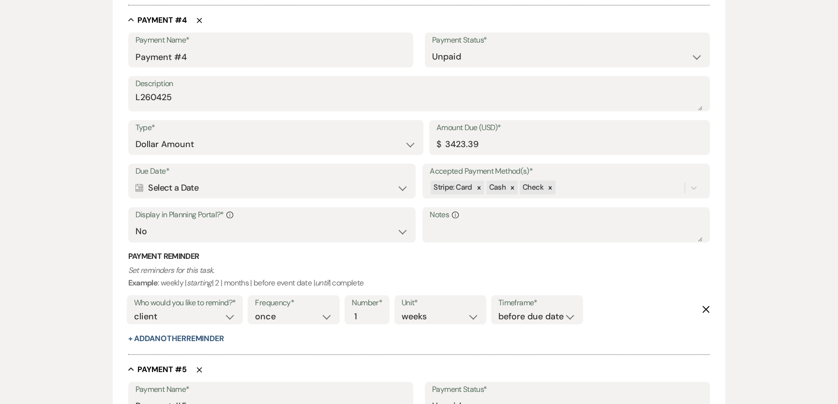
scroll to position [1294, 0]
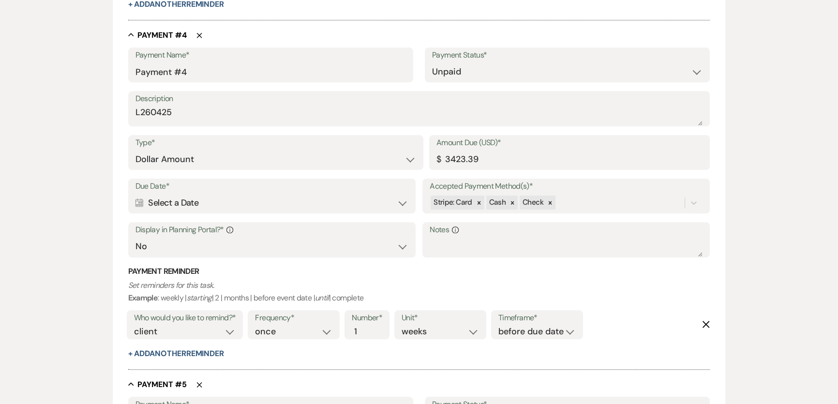
type textarea "L260425"
click at [214, 197] on div "Calendar Select a Date Expand" at bounding box center [271, 203] width 273 height 19
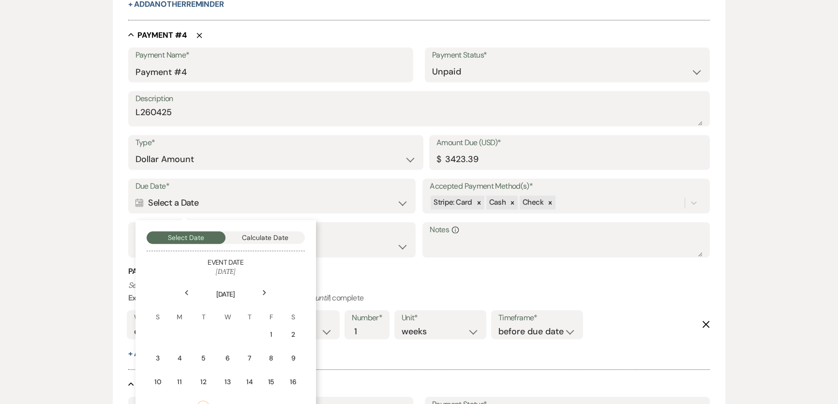
click at [262, 293] on icon "Next" at bounding box center [264, 293] width 5 height 6
click at [270, 383] on div "14" at bounding box center [270, 382] width 9 height 10
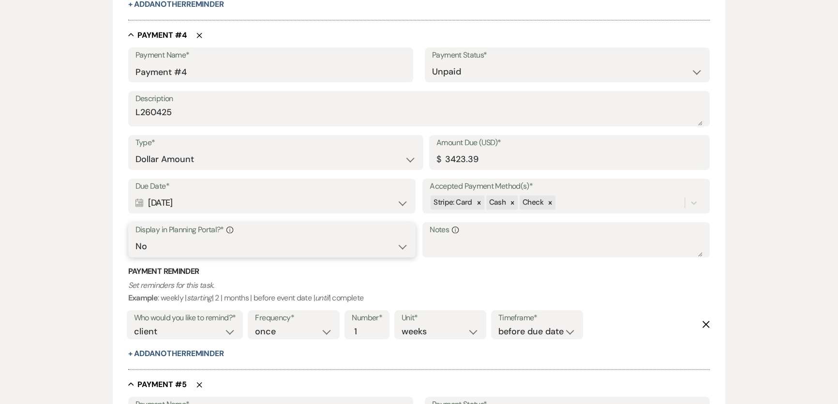
drag, startPoint x: 219, startPoint y: 235, endPoint x: 219, endPoint y: 240, distance: 4.9
click at [219, 237] on select "Yes No" at bounding box center [271, 246] width 273 height 19
select select "true"
click at [135, 237] on select "Yes No" at bounding box center [271, 246] width 273 height 19
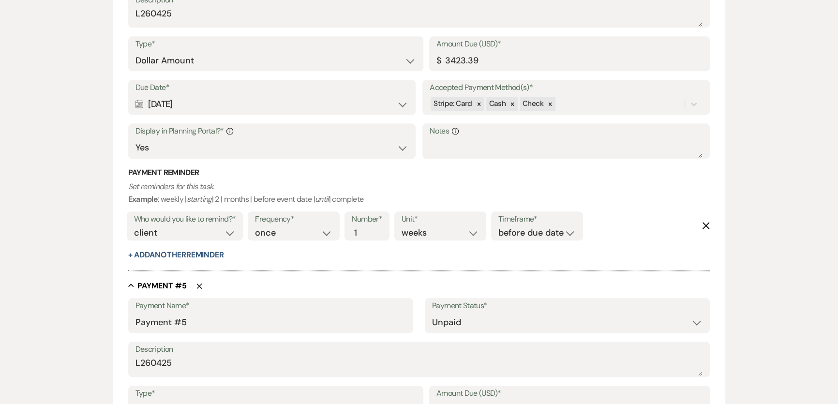
scroll to position [1558, 0]
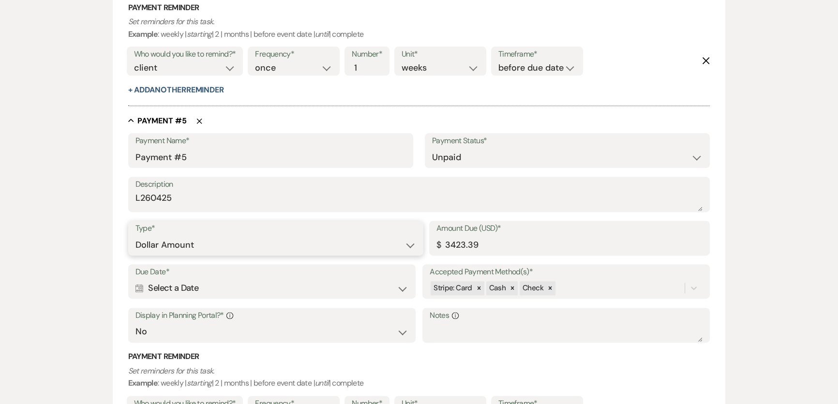
click at [201, 243] on select "Dollar Amount Percentage of Grand Total" at bounding box center [275, 245] width 281 height 19
click at [203, 244] on select "Dollar Amount Percentage of Grand Total" at bounding box center [275, 245] width 281 height 19
click at [210, 284] on div "Calendar Select a Date Expand" at bounding box center [271, 288] width 273 height 19
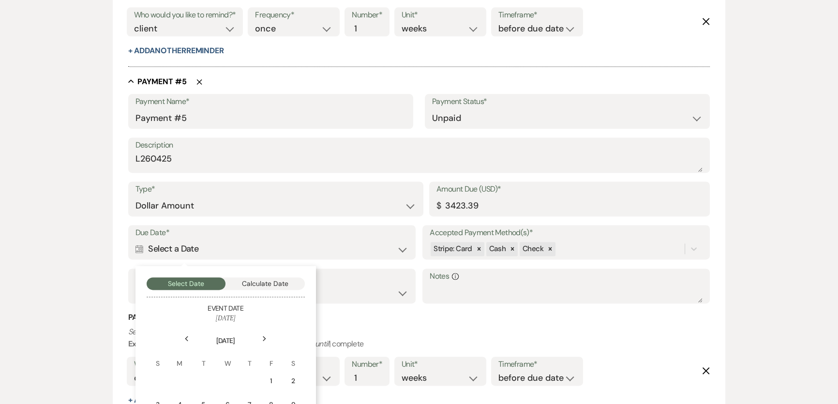
scroll to position [1690, 0]
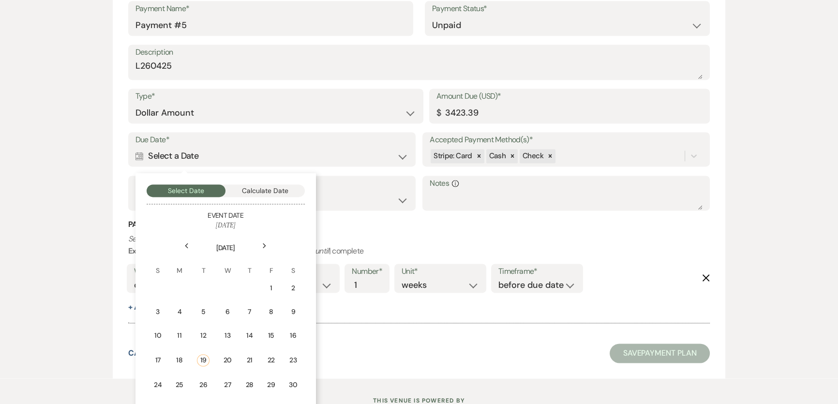
click at [265, 248] on div "Next" at bounding box center [264, 245] width 15 height 15
click at [269, 311] on div "12" at bounding box center [270, 312] width 9 height 10
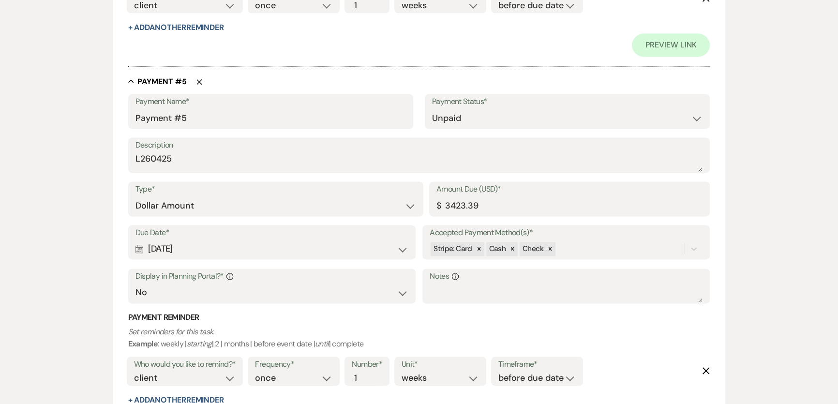
scroll to position [1783, 0]
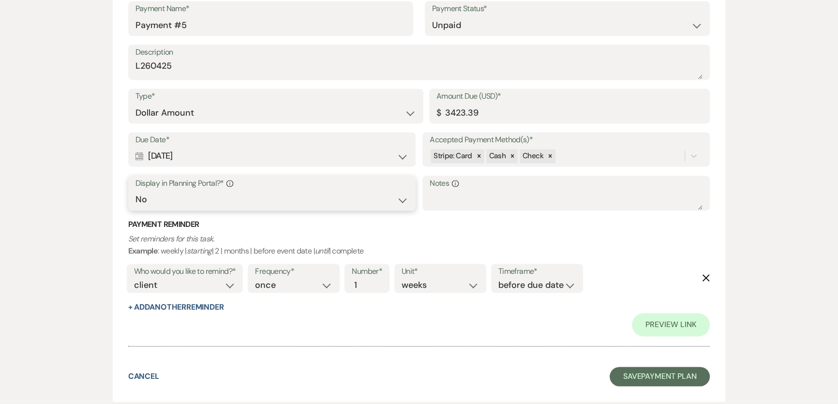
click at [225, 198] on select "Yes No" at bounding box center [271, 199] width 273 height 19
select select "true"
click at [135, 190] on select "Yes No" at bounding box center [271, 199] width 273 height 19
click at [168, 352] on div "Collapse Payment # 5 Delete Payment Name* Payment #5 Payment Status* Paid Unpai…" at bounding box center [419, 170] width 582 height 373
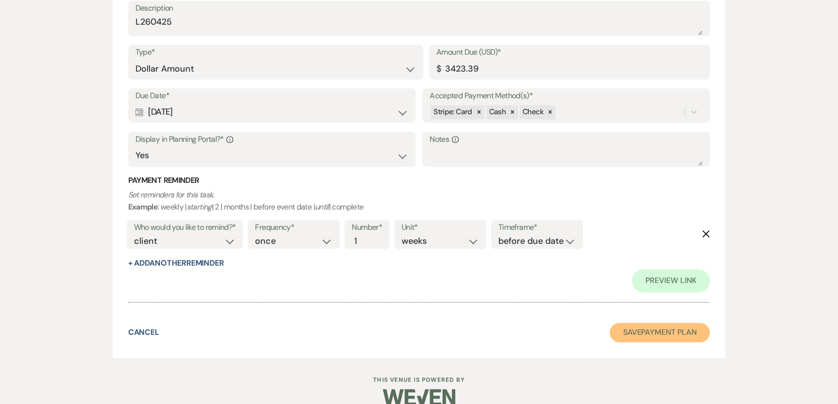
click at [638, 339] on button "Save Payment Plan" at bounding box center [660, 332] width 101 height 19
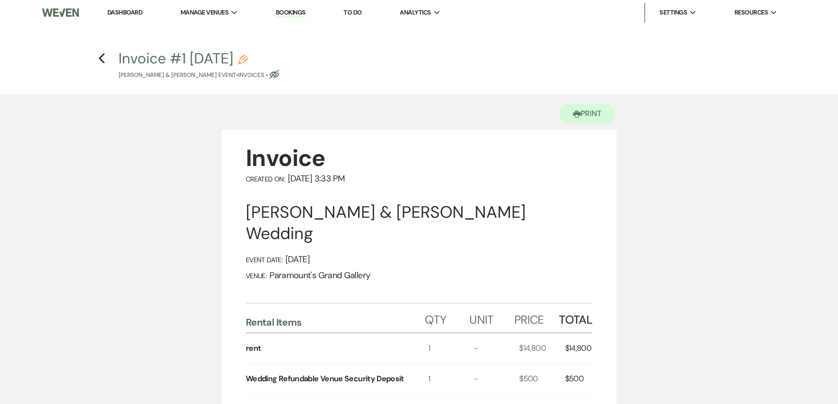
click at [102, 60] on icon "Previous" at bounding box center [101, 59] width 7 height 12
select select "5"
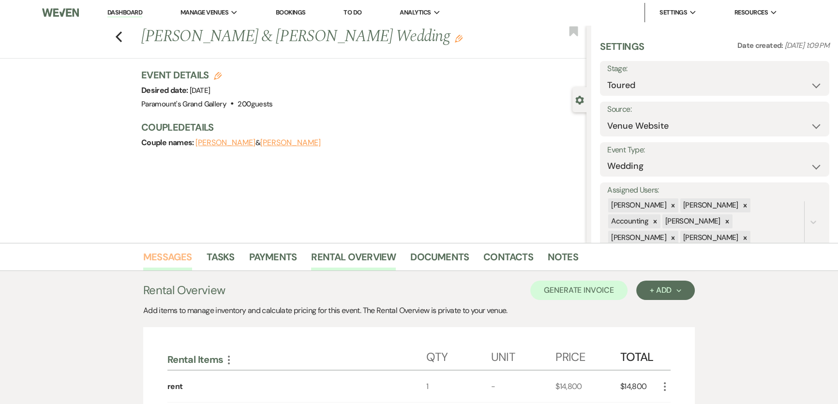
click at [182, 255] on link "Messages" at bounding box center [167, 259] width 49 height 21
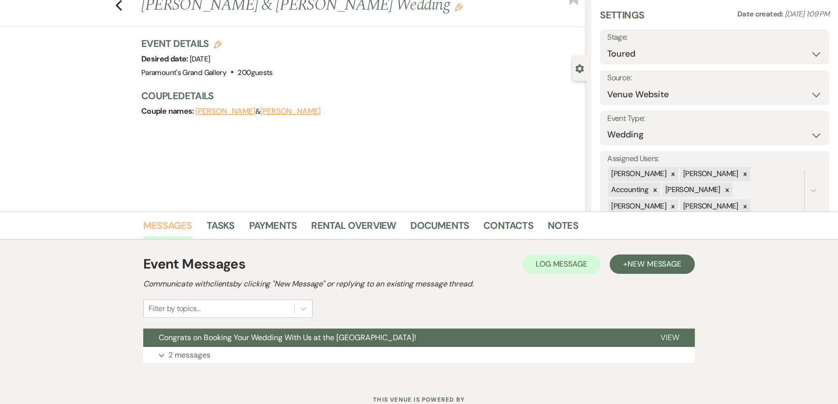
scroll to position [66, 0]
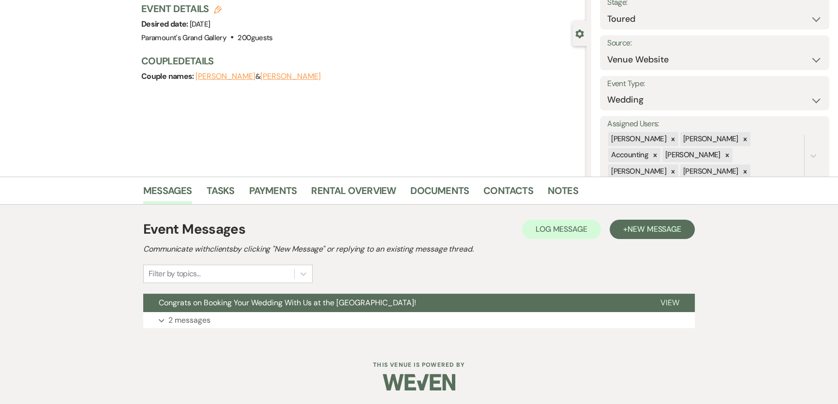
click at [646, 240] on div "Event Messages Log Log Message + New Message Communicate with clients by clicki…" at bounding box center [419, 251] width 552 height 64
click at [647, 234] on button "+ New Message" at bounding box center [652, 229] width 85 height 19
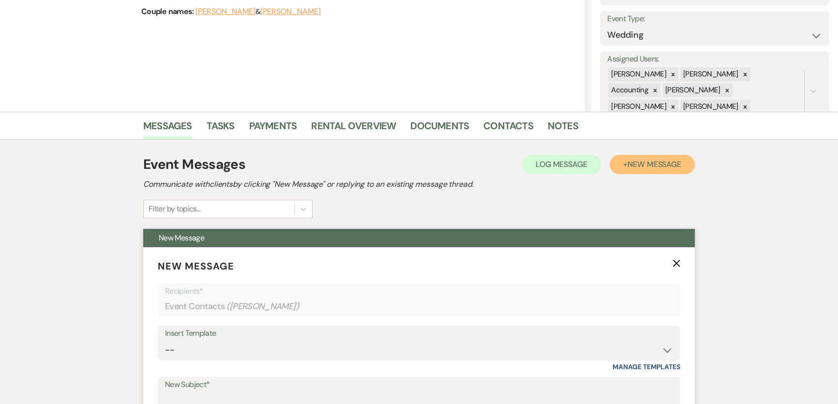
scroll to position [198, 0]
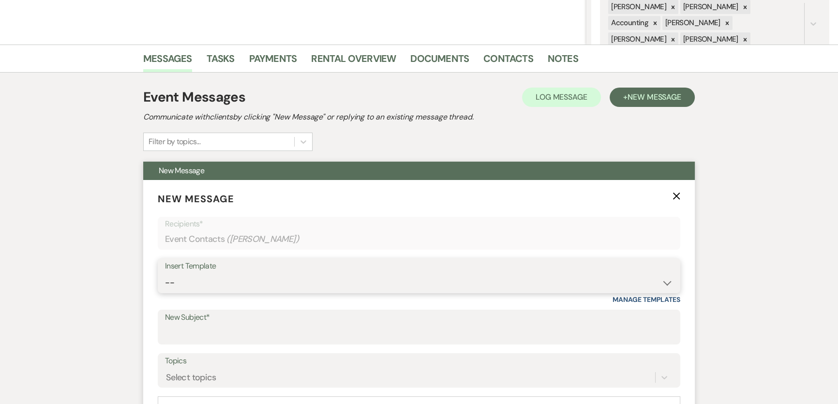
click at [213, 282] on select "-- Weven Planning Portal Introduction (Booked Events) 6 Month Consultation 9 Mo…" at bounding box center [419, 282] width 508 height 19
select select "1907"
click at [165, 273] on select "-- Weven Planning Portal Introduction (Booked Events) 6 Month Consultation 9 Mo…" at bounding box center [419, 282] width 508 height 19
type input "Wedding Contract"
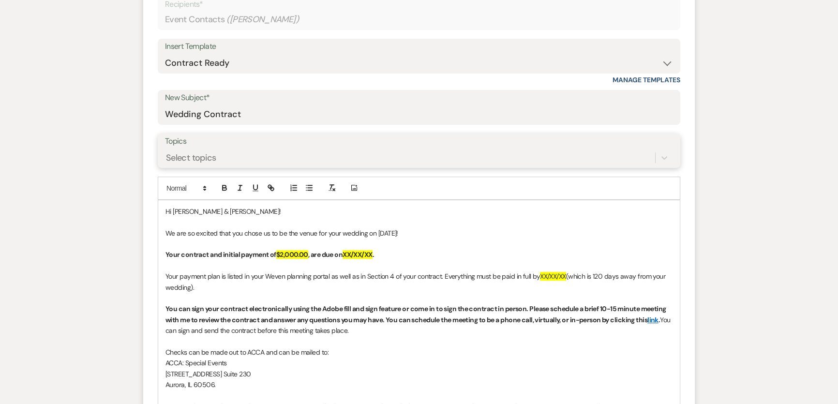
click at [205, 156] on div "Select topics" at bounding box center [191, 157] width 50 height 13
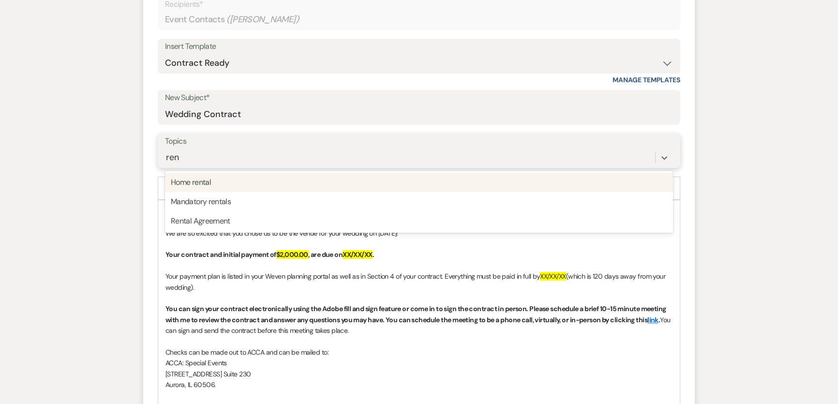
type input "rent"
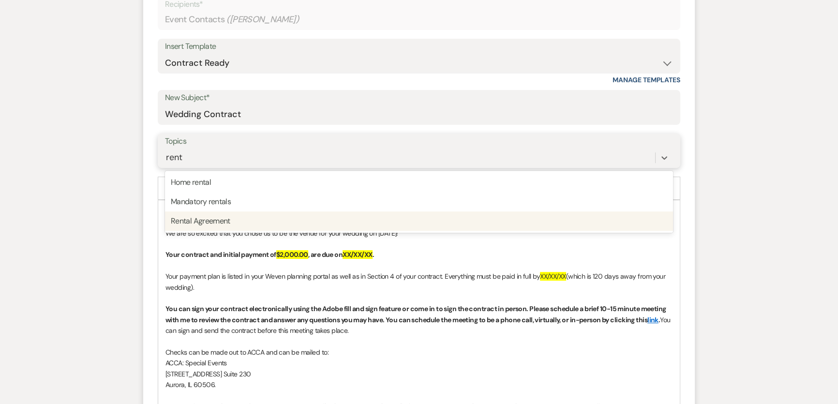
click at [277, 222] on div "Rental Agreement" at bounding box center [419, 220] width 508 height 19
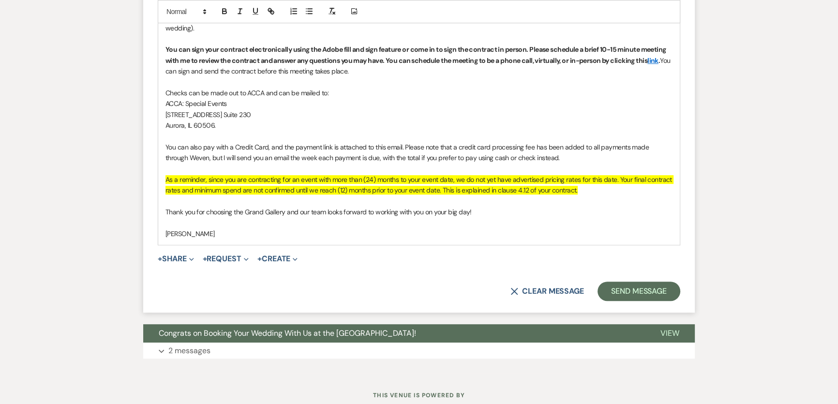
scroll to position [682, 0]
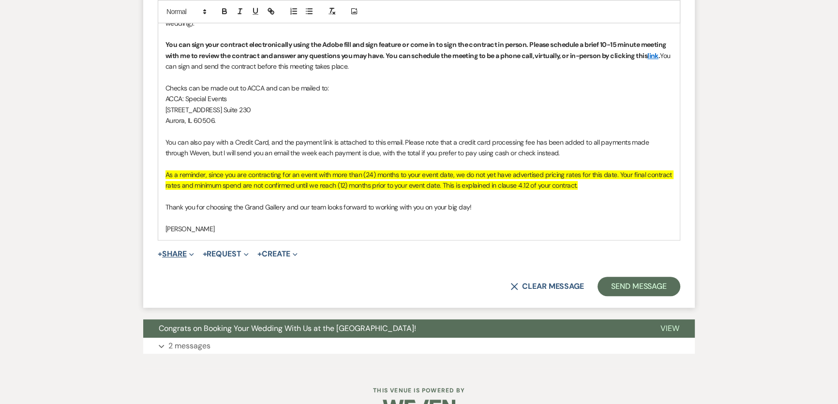
click at [182, 251] on button "+ Share Expand" at bounding box center [176, 254] width 36 height 8
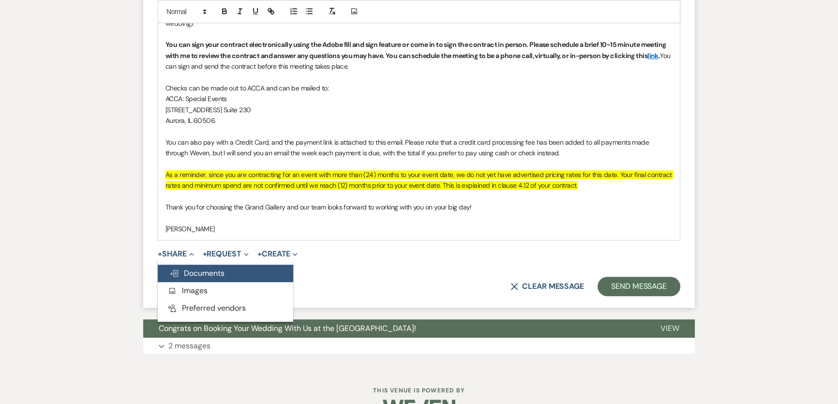
click at [203, 272] on span "Doc Upload Documents" at bounding box center [196, 273] width 55 height 10
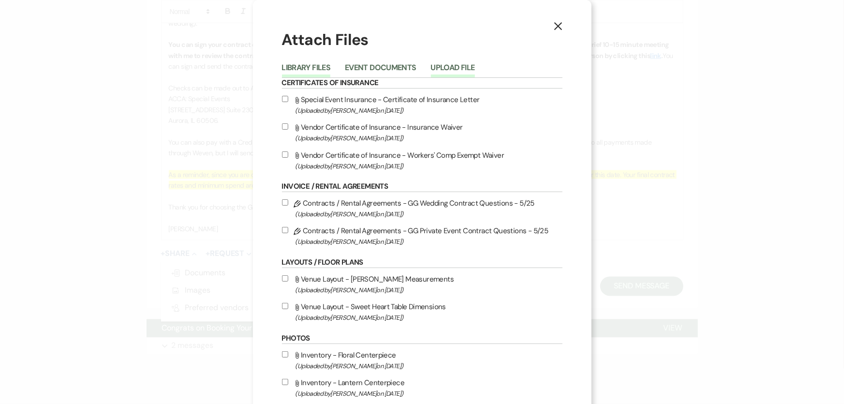
click at [435, 67] on button "Upload File" at bounding box center [453, 71] width 44 height 14
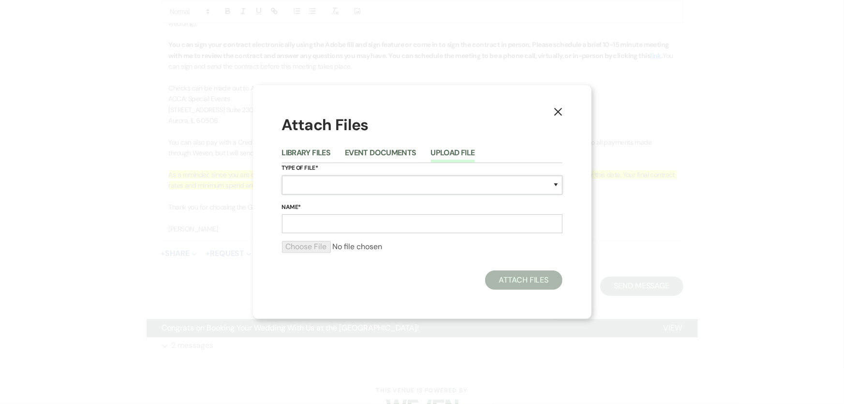
click at [351, 184] on select "Special Event Insurance Vendor Certificate of Insurance Contracts / Rental Agre…" at bounding box center [422, 185] width 281 height 19
select select "10"
click at [282, 176] on select "Special Event Insurance Vendor Certificate of Insurance Contracts / Rental Agre…" at bounding box center [422, 185] width 281 height 19
click at [344, 231] on input "Name*" at bounding box center [422, 223] width 281 height 19
paste input "L260425 [PERSON_NAME] Wedding Contract [DATE]"
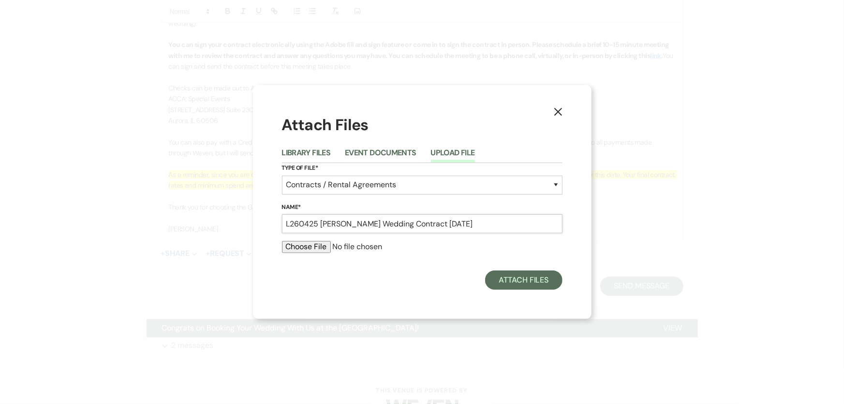
type input "L260425 [PERSON_NAME] Wedding Contract [DATE]"
click at [305, 249] on input "file" at bounding box center [422, 247] width 281 height 12
type input "C:\fakepath\L260425 [PERSON_NAME] Wedding Contract [DATE].pdf"
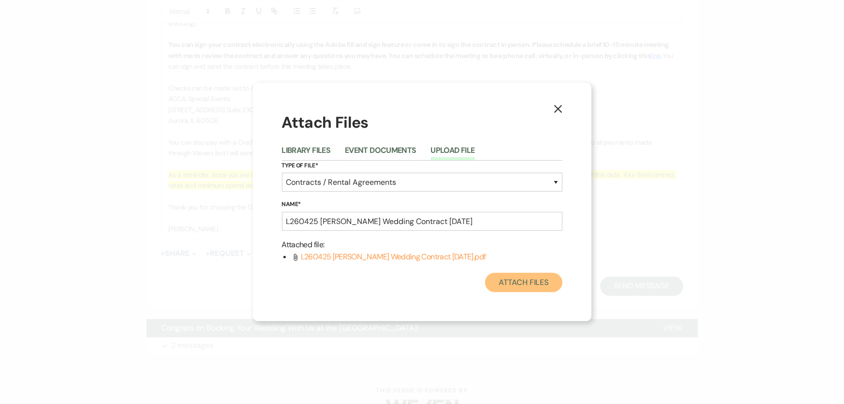
click at [513, 281] on button "Attach Files" at bounding box center [523, 282] width 77 height 19
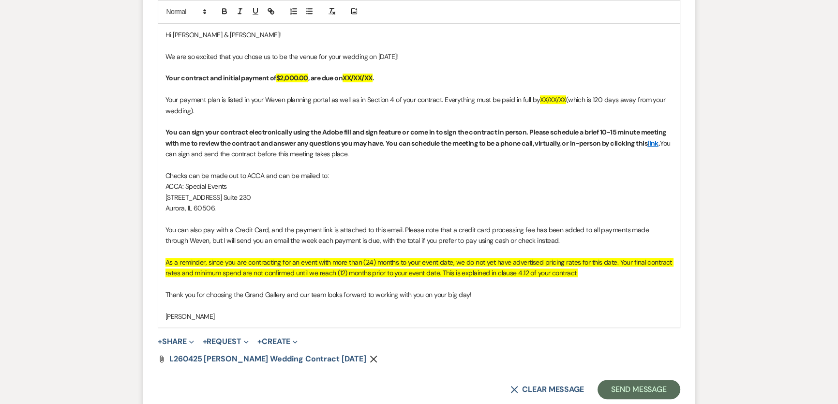
scroll to position [594, 0]
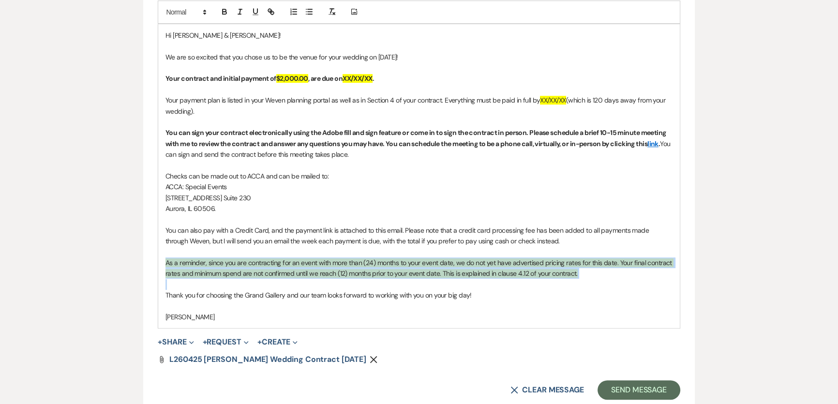
drag, startPoint x: 582, startPoint y: 279, endPoint x: 103, endPoint y: 258, distance: 479.0
click at [103, 258] on div "Messages Tasks Payments Rental Overview Documents Contacts Notes Event Messages…" at bounding box center [419, 60] width 838 height 823
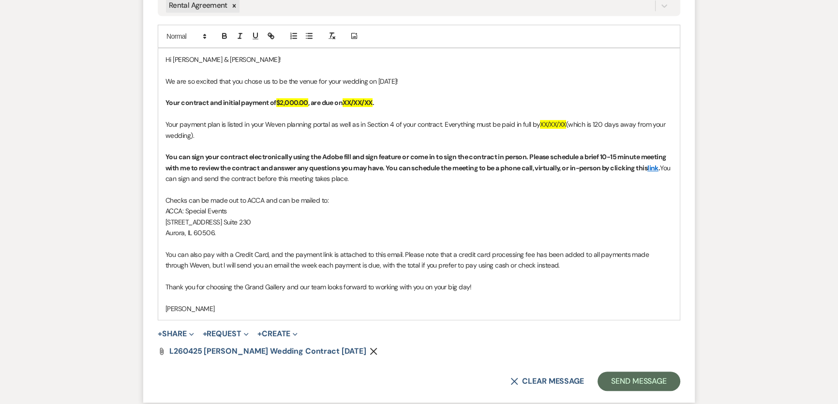
scroll to position [550, 0]
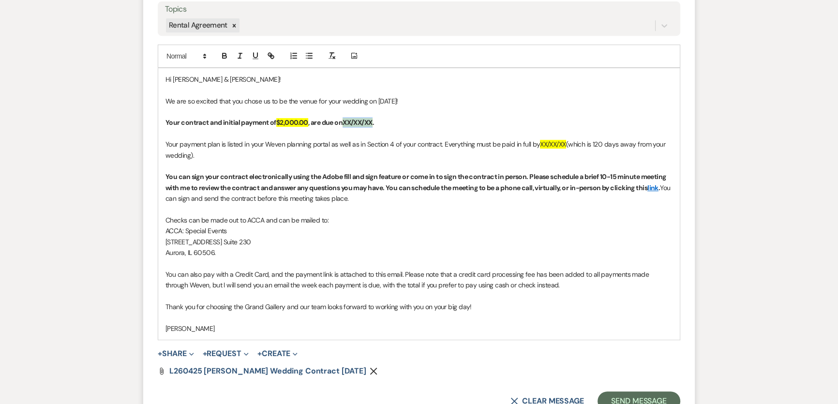
drag, startPoint x: 346, startPoint y: 122, endPoint x: 374, endPoint y: 122, distance: 28.1
click at [373, 122] on strong "XX/XX/XX" at bounding box center [358, 122] width 30 height 9
drag, startPoint x: 542, startPoint y: 144, endPoint x: 567, endPoint y: 141, distance: 24.8
click at [566, 141] on span "XX/XX/XX" at bounding box center [553, 144] width 26 height 9
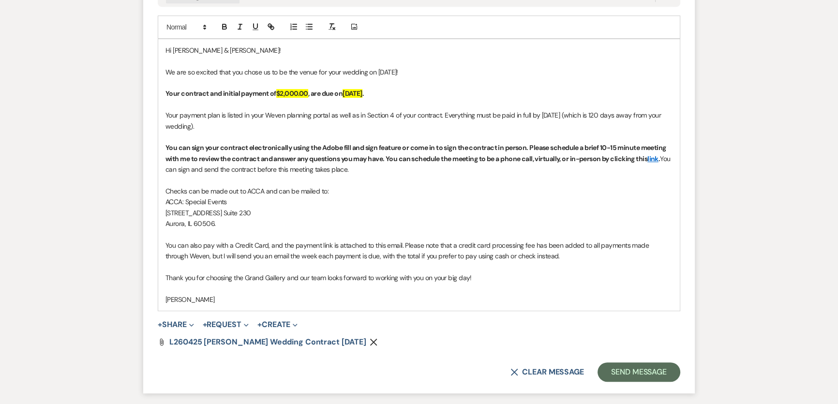
scroll to position [594, 0]
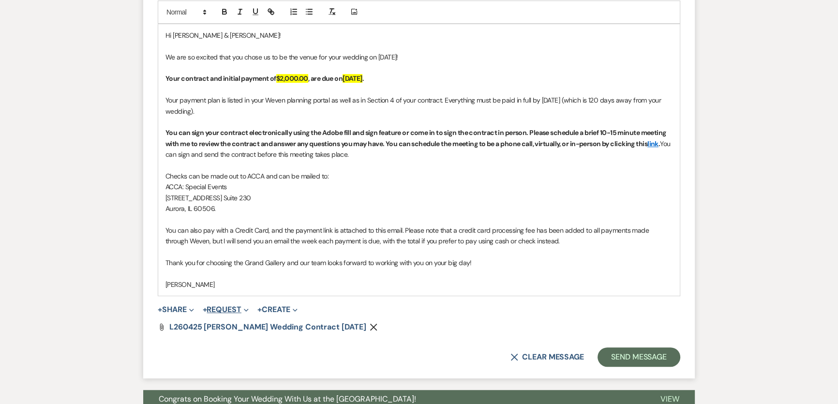
click at [236, 311] on button "+ Request Expand" at bounding box center [226, 310] width 46 height 8
click at [241, 321] on button "Generate Payment Payment" at bounding box center [270, 328] width 135 height 17
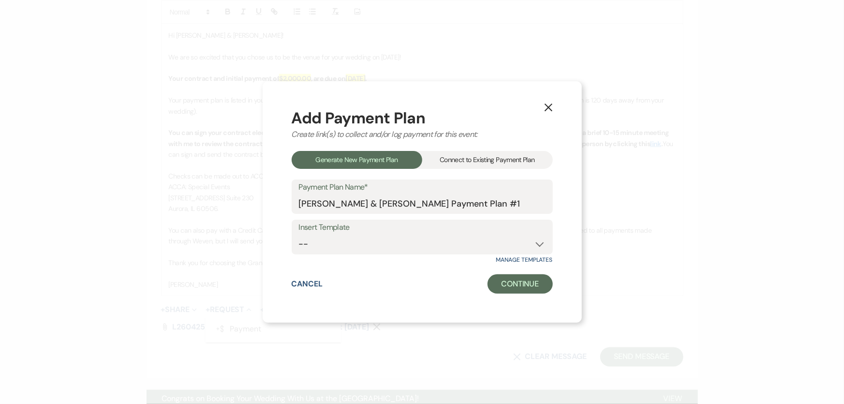
click at [487, 155] on div "Connect to Existing Payment Plan" at bounding box center [487, 160] width 131 height 18
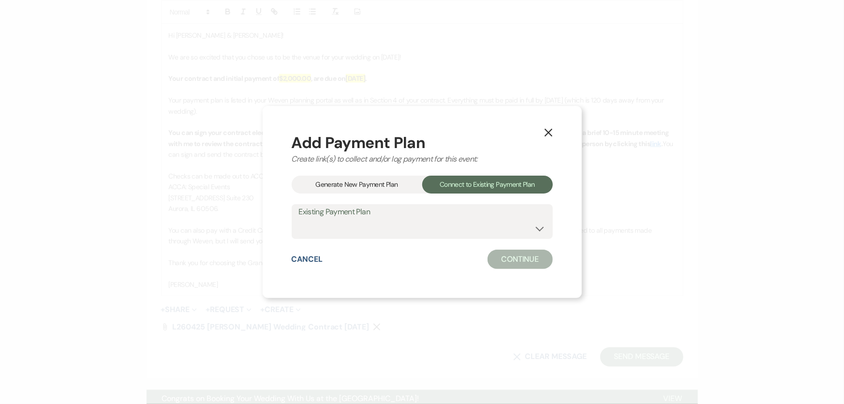
click at [549, 135] on button "X" at bounding box center [548, 131] width 15 height 17
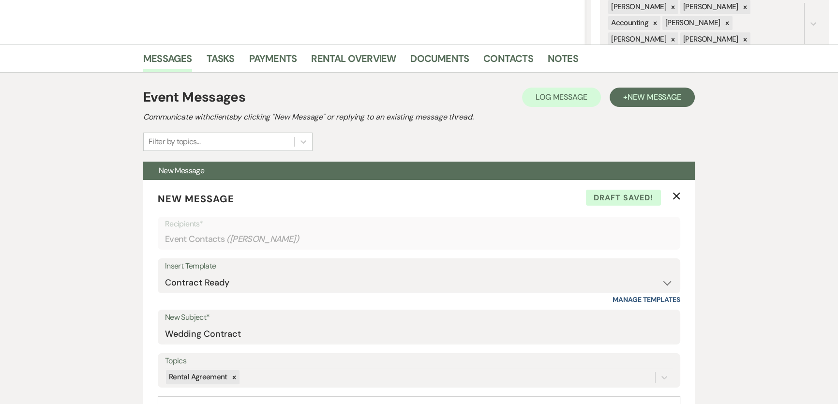
scroll to position [198, 0]
click at [252, 62] on link "Payments" at bounding box center [273, 61] width 48 height 21
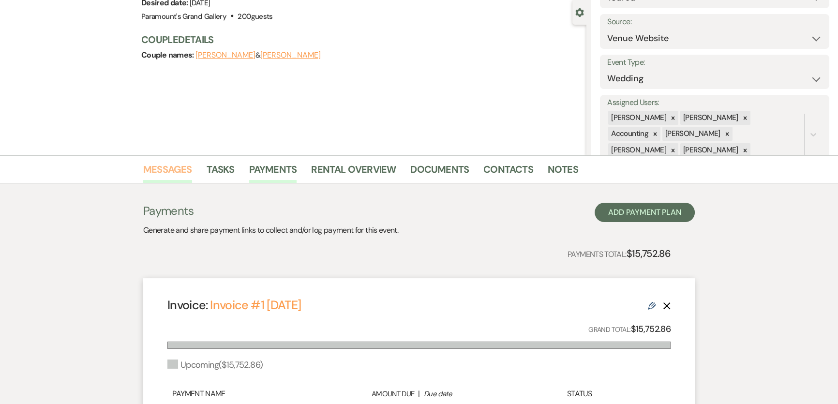
click at [158, 165] on link "Messages" at bounding box center [167, 172] width 49 height 21
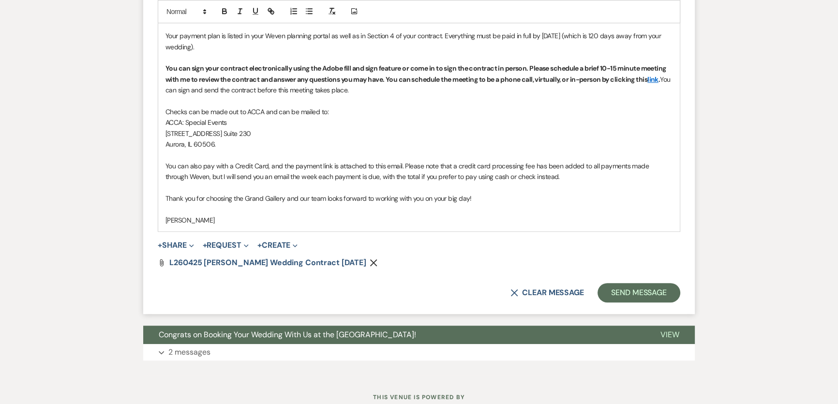
scroll to position [660, 0]
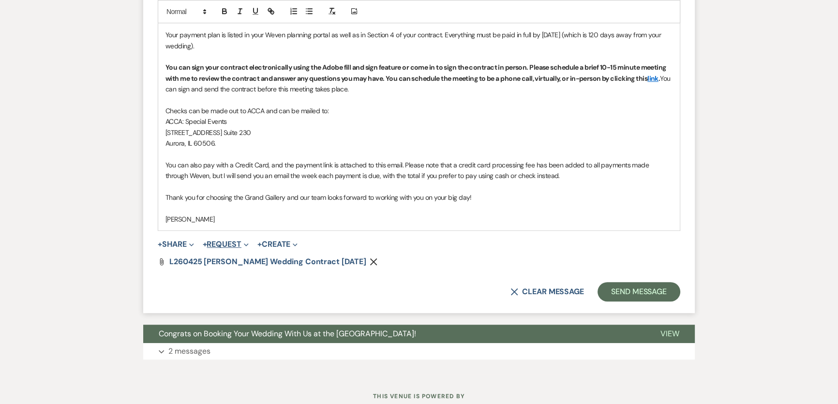
click at [235, 241] on button "+ Request Expand" at bounding box center [226, 244] width 46 height 8
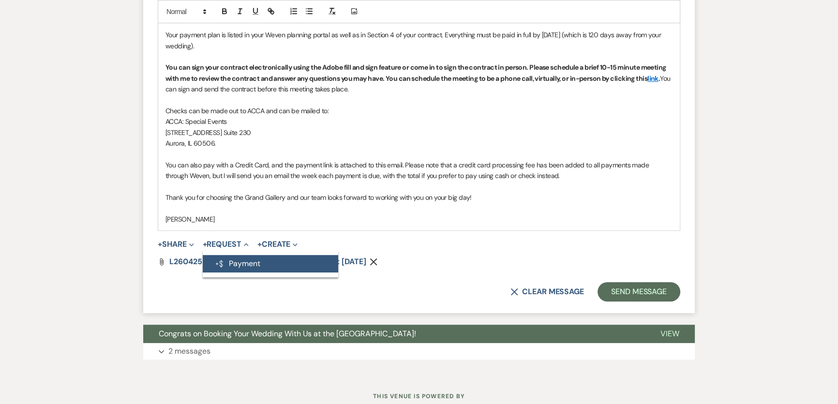
click at [241, 259] on button "Generate Payment Payment" at bounding box center [270, 263] width 135 height 17
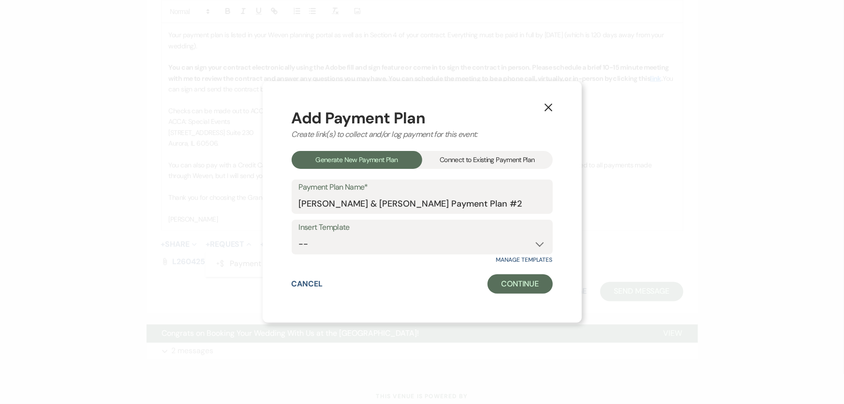
click at [463, 161] on div "Connect to Existing Payment Plan" at bounding box center [487, 160] width 131 height 18
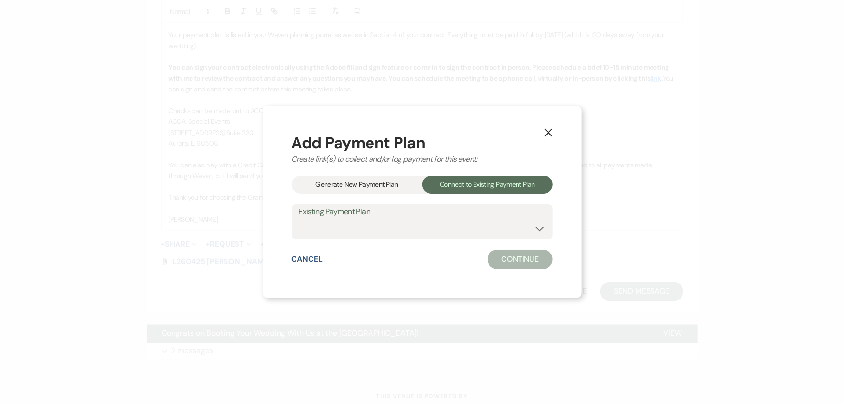
click at [371, 186] on div "Generate New Payment Plan" at bounding box center [357, 185] width 131 height 18
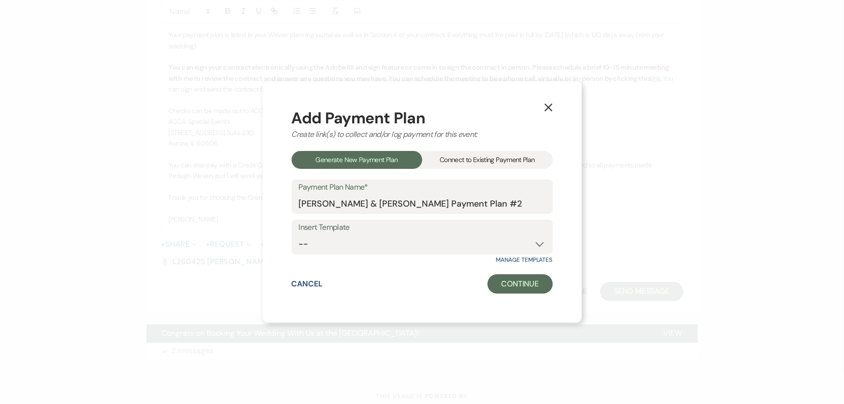
click at [487, 158] on div "Connect to Existing Payment Plan" at bounding box center [487, 160] width 131 height 18
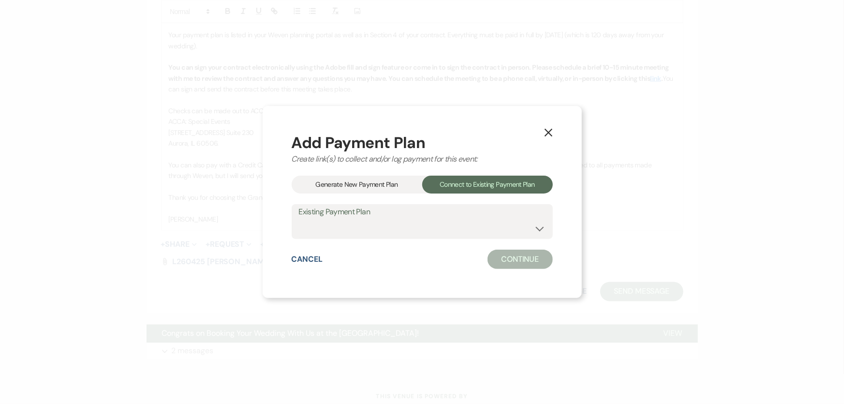
drag, startPoint x: 435, startPoint y: 215, endPoint x: 412, endPoint y: 254, distance: 44.5
click at [435, 216] on label "Existing Payment Plan" at bounding box center [422, 212] width 247 height 14
click at [417, 225] on select "[PERSON_NAME] & [PERSON_NAME] Payment Plan #1" at bounding box center [422, 228] width 247 height 19
select select "24841"
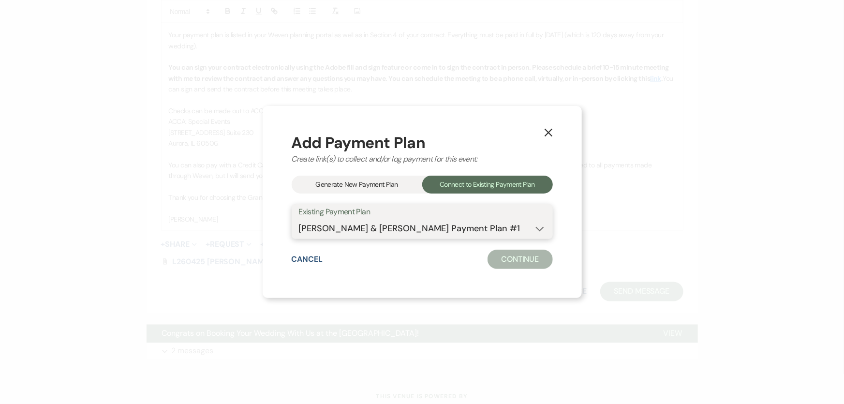
click at [299, 219] on select "[PERSON_NAME] & [PERSON_NAME] Payment Plan #1" at bounding box center [422, 228] width 247 height 19
click at [504, 268] on button "Continue" at bounding box center [520, 259] width 65 height 19
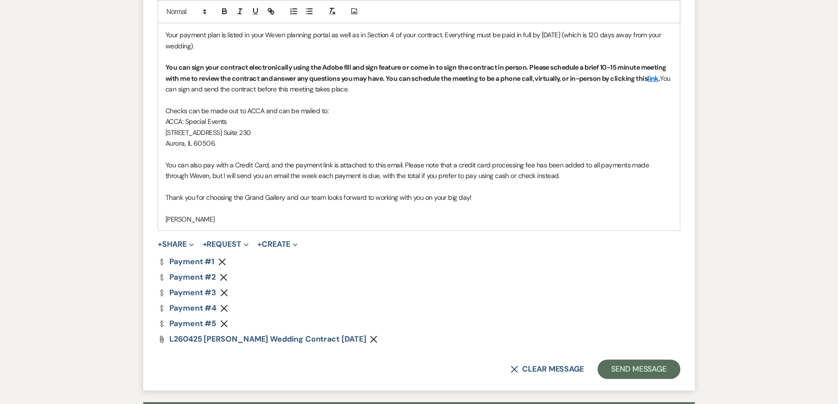
click at [224, 277] on icon "Remove" at bounding box center [224, 277] width 8 height 8
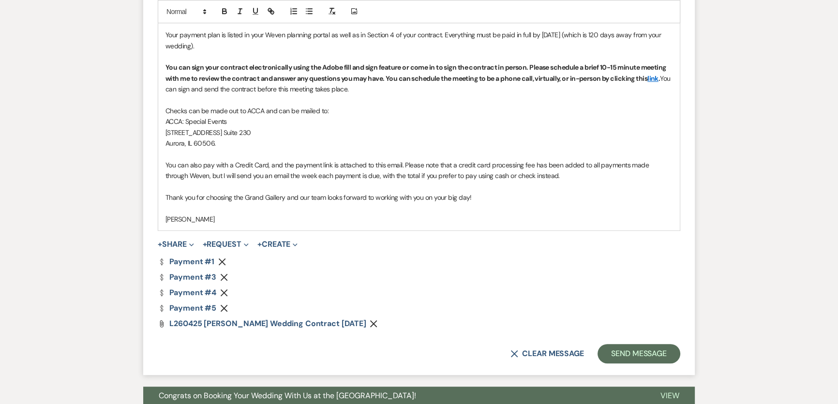
click at [224, 277] on icon "Remove" at bounding box center [224, 277] width 8 height 8
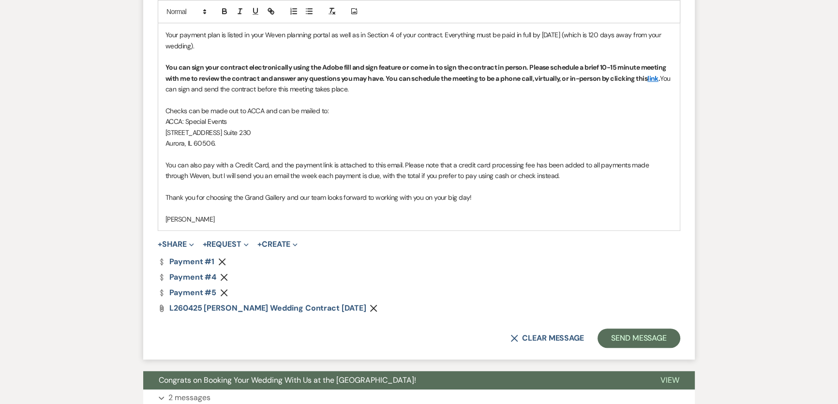
click at [224, 277] on icon "Remove" at bounding box center [224, 277] width 8 height 8
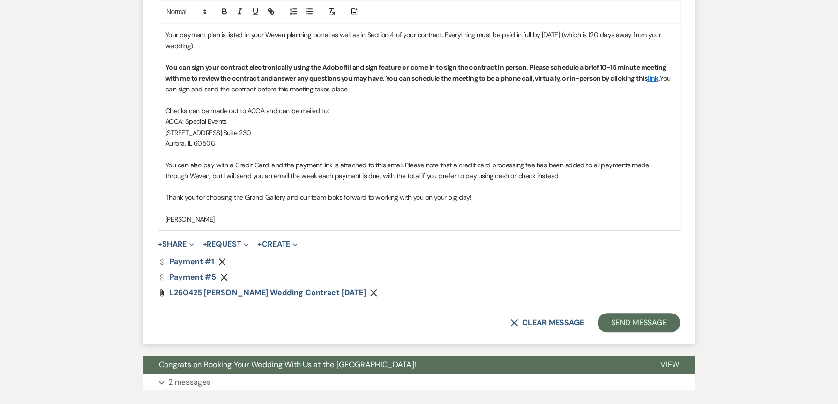
click at [224, 277] on icon "Remove" at bounding box center [224, 277] width 8 height 8
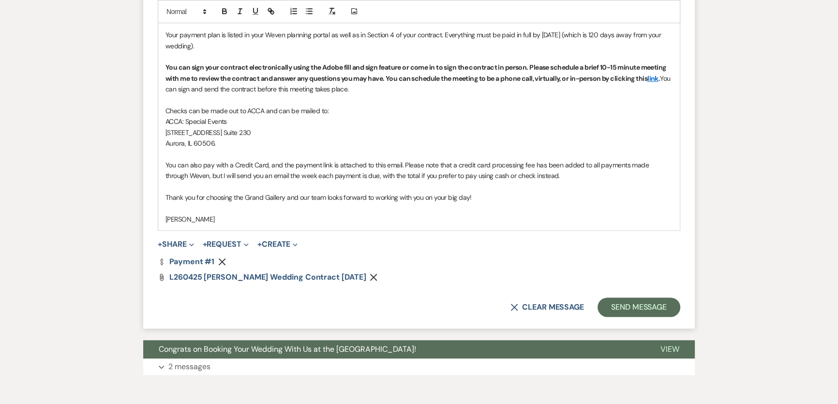
click at [427, 301] on div "X Clear message Send Message" at bounding box center [419, 307] width 523 height 19
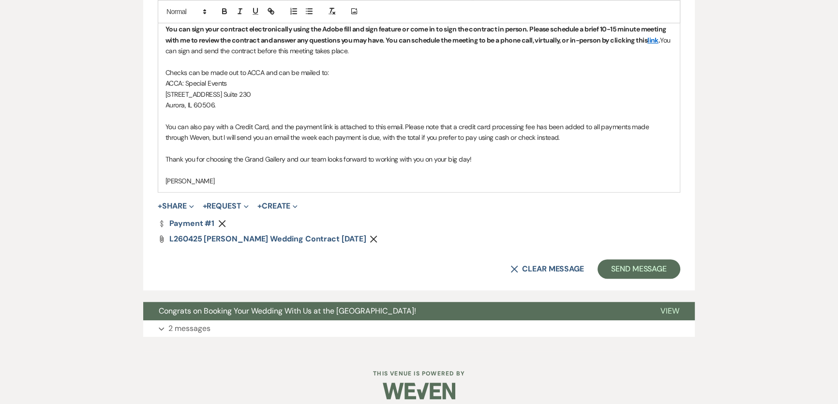
scroll to position [704, 0]
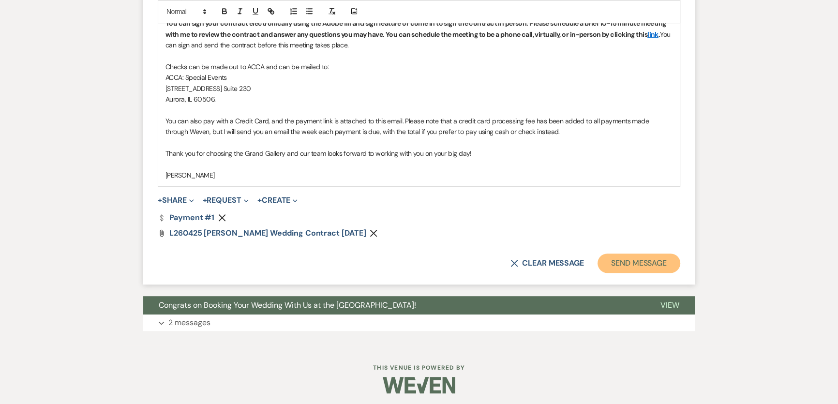
click at [618, 262] on button "Send Message" at bounding box center [639, 263] width 83 height 19
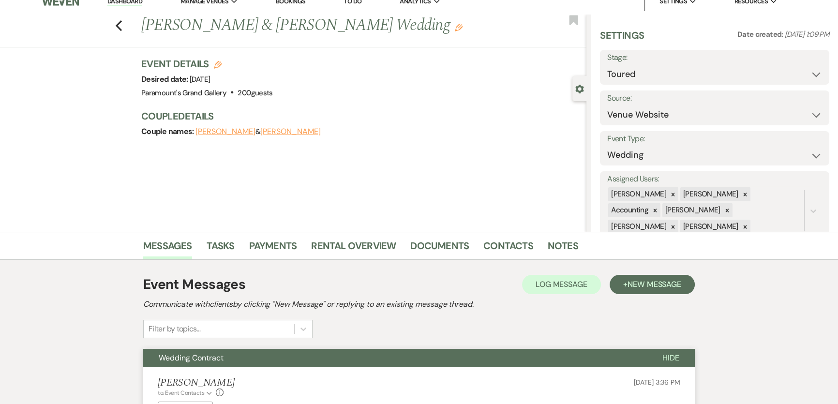
scroll to position [0, 0]
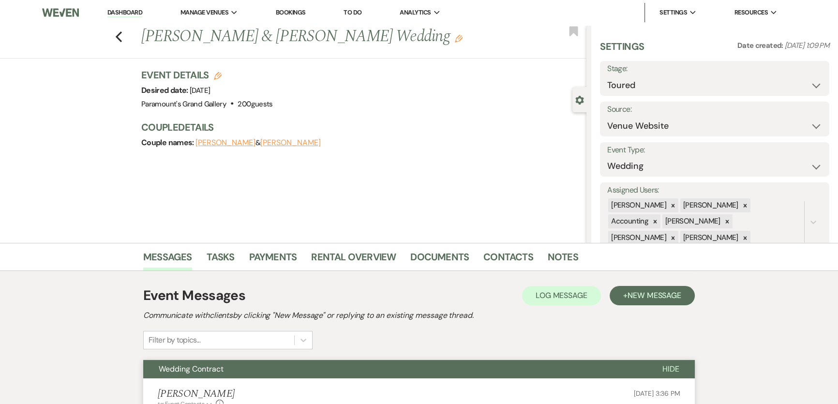
click at [455, 35] on icon "Edit" at bounding box center [459, 39] width 8 height 8
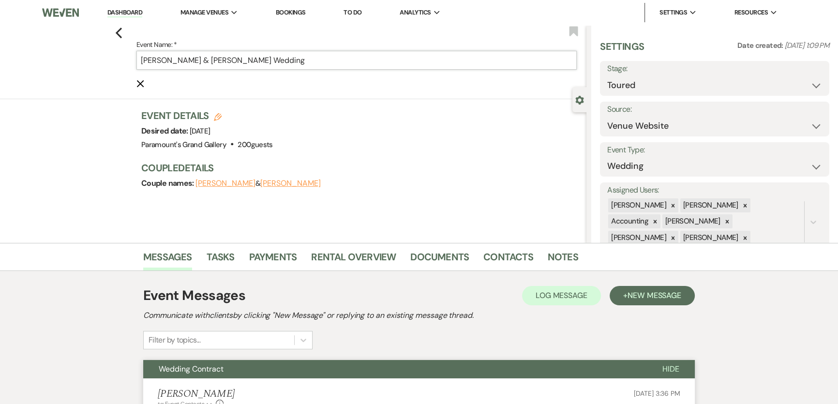
drag, startPoint x: 190, startPoint y: 61, endPoint x: 50, endPoint y: 52, distance: 140.1
click at [51, 53] on div "Previous Event Name: * [PERSON_NAME] & [PERSON_NAME] Wedding Cancel Edit Bookma…" at bounding box center [290, 62] width 591 height 74
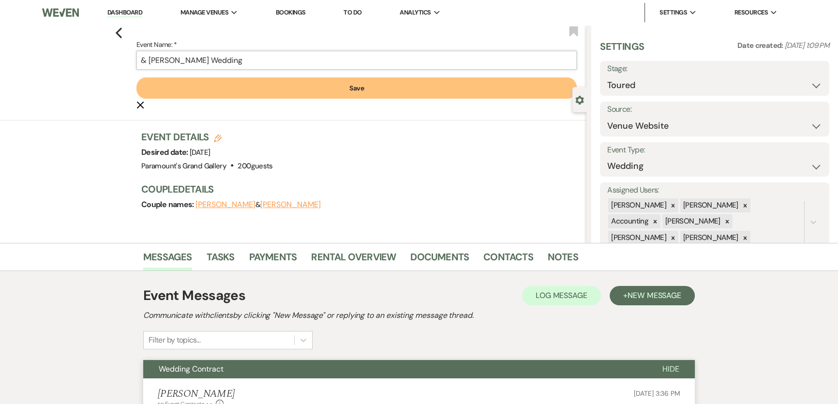
click at [217, 60] on input "& [PERSON_NAME] Wedding" at bounding box center [356, 60] width 440 height 19
paste input "[PERSON_NAME]"
click at [221, 58] on input "& [PERSON_NAME] [PERSON_NAME] Wedding" at bounding box center [356, 60] width 440 height 19
drag, startPoint x: 154, startPoint y: 58, endPoint x: 104, endPoint y: 59, distance: 50.3
click at [104, 59] on div "Previous Event Name: * & [PERSON_NAME] & [PERSON_NAME] Wedding Save Cancel Edit…" at bounding box center [290, 72] width 591 height 95
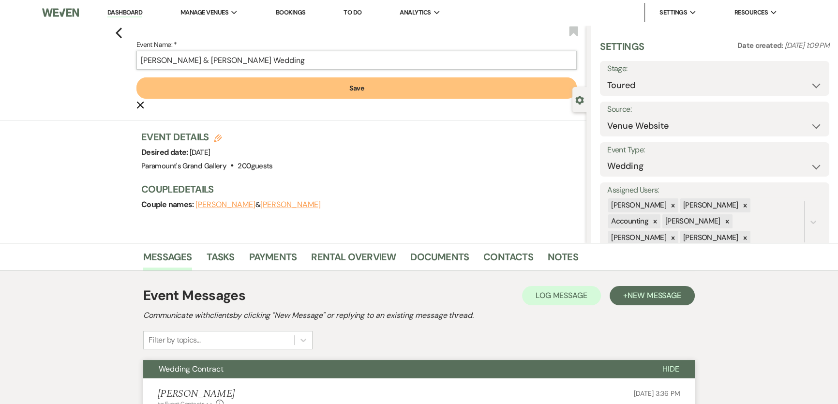
type input "[PERSON_NAME] & [PERSON_NAME] Wedding"
click at [206, 81] on button "Save" at bounding box center [356, 87] width 440 height 21
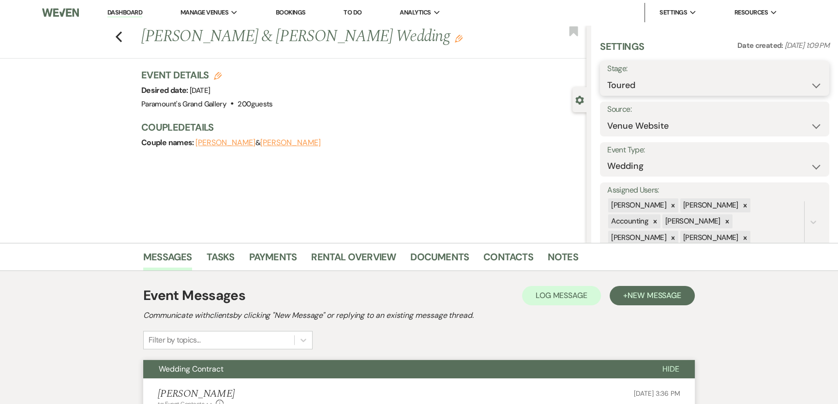
click at [645, 83] on select "Inquiry Follow Up Tour Requested Tour Confirmed Toured Proposal Sent Booked Lost" at bounding box center [714, 85] width 215 height 19
select select "6"
click at [607, 76] on select "Inquiry Follow Up Tour Requested Tour Confirmed Toured Proposal Sent Booked Lost" at bounding box center [714, 85] width 215 height 19
click at [794, 76] on button "Save" at bounding box center [805, 78] width 49 height 19
click at [134, 12] on link "Dashboard" at bounding box center [124, 12] width 35 height 9
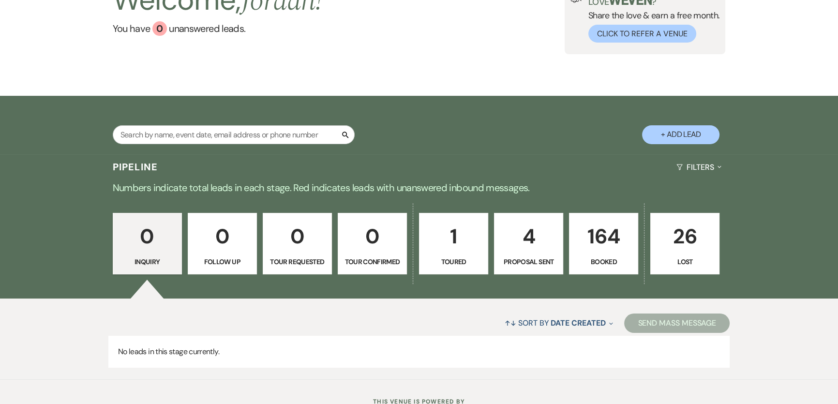
click at [462, 257] on p "Toured" at bounding box center [453, 261] width 57 height 11
select select "5"
select select "6"
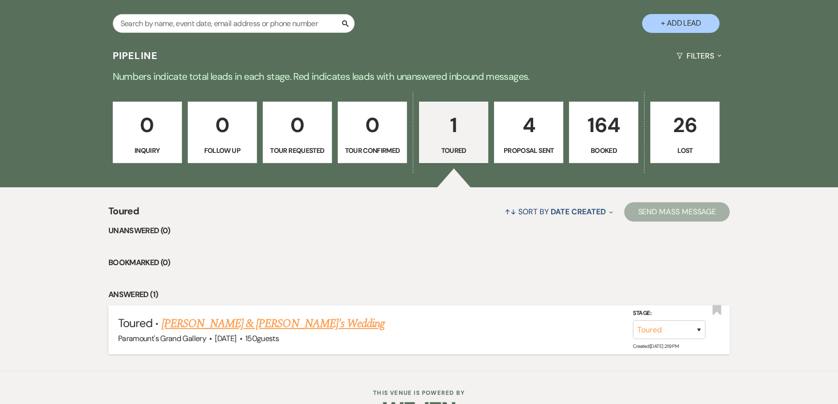
scroll to position [227, 0]
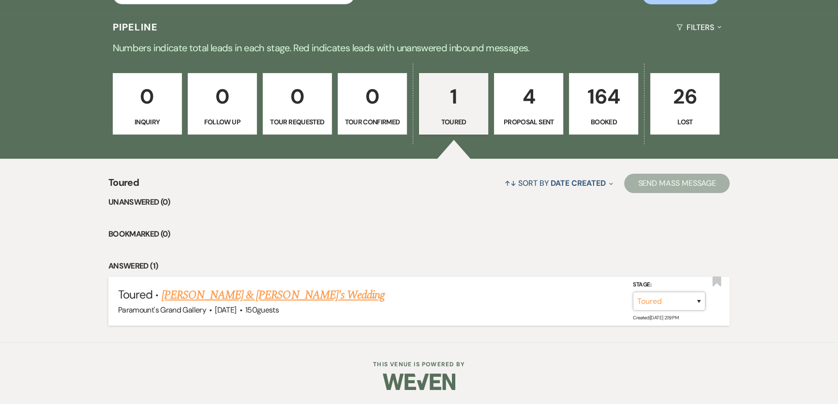
click at [646, 300] on select "Inquiry Follow Up Tour Requested Tour Confirmed Toured Proposal Sent Booked Lost" at bounding box center [669, 301] width 73 height 19
click at [697, 300] on select "Inquiry Follow Up Tour Requested Tour Confirmed Toured Proposal Sent Booked Lost" at bounding box center [669, 301] width 73 height 19
select select "8"
click at [633, 292] on select "Inquiry Follow Up Tour Requested Tour Confirmed Toured Proposal Sent Booked Lost" at bounding box center [669, 301] width 73 height 19
click at [495, 296] on select "Booked Elsewhere Budget Date Unavailable No Response Not a Good Match Capacity …" at bounding box center [533, 301] width 83 height 19
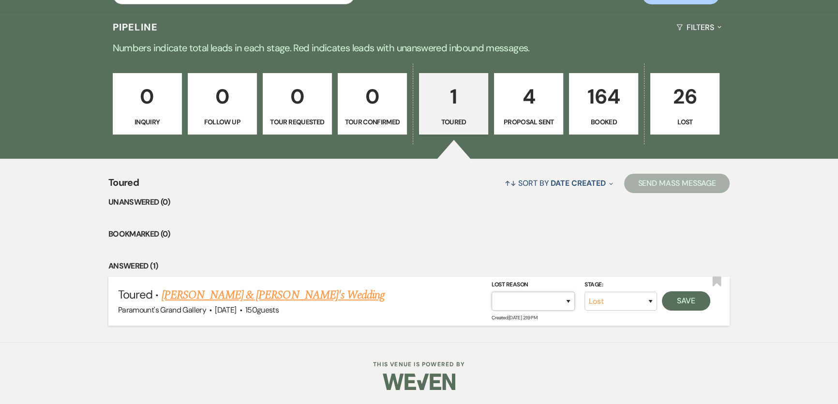
select select "11"
click at [492, 292] on select "Booked Elsewhere Budget Date Unavailable No Response Not a Good Match Capacity …" at bounding box center [533, 301] width 83 height 19
click at [706, 298] on button "Save" at bounding box center [686, 300] width 48 height 19
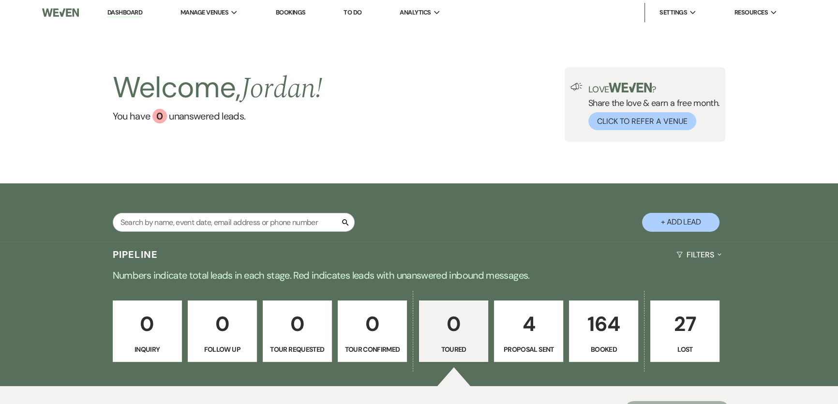
scroll to position [0, 0]
